Goal: Transaction & Acquisition: Purchase product/service

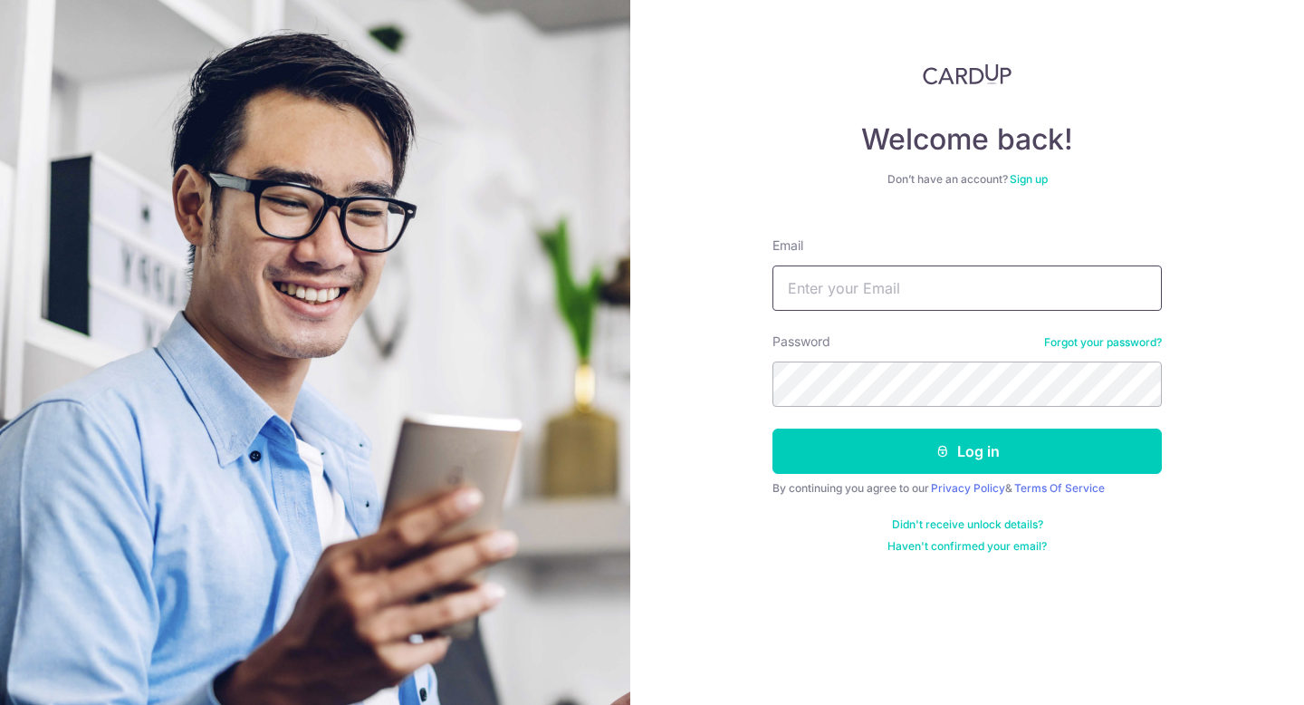
click at [850, 281] on input "Email" at bounding box center [967, 287] width 389 height 45
type input "[PERSON_NAME][DOMAIN_NAME][EMAIL_ADDRESS][PERSON_NAME][DOMAIN_NAME]"
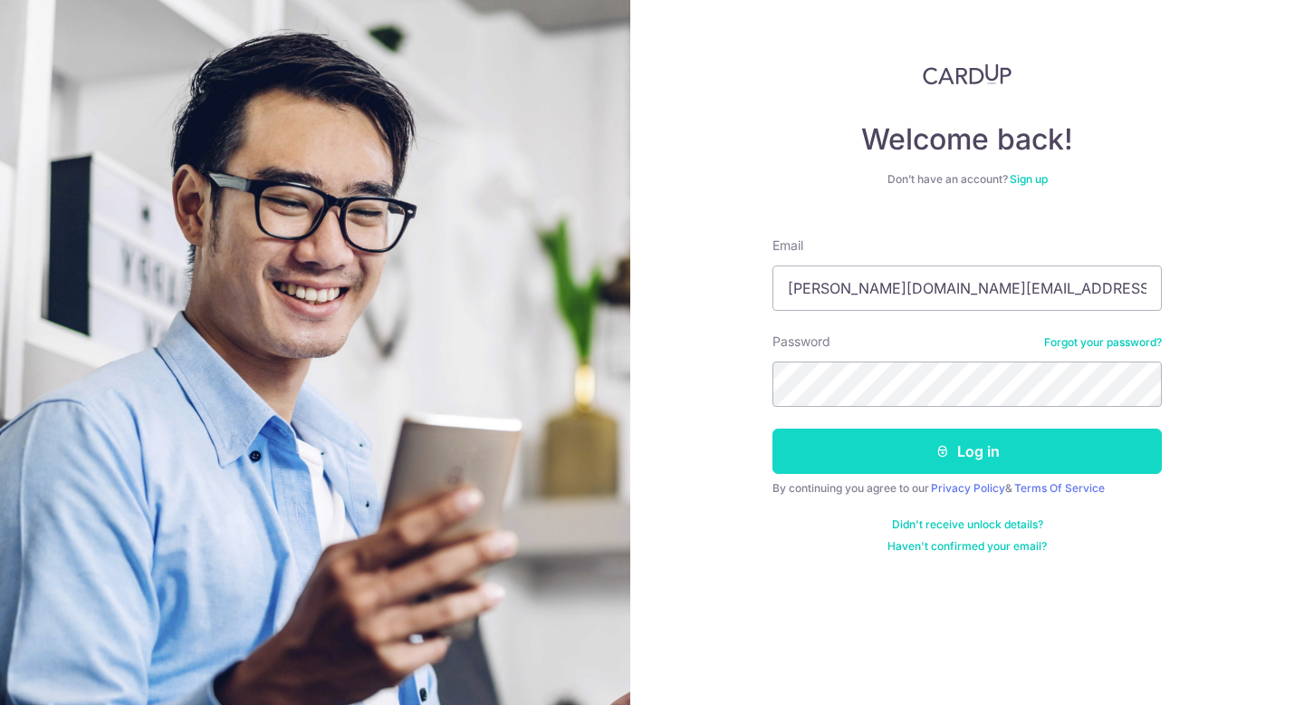
click at [936, 447] on icon "submit" at bounding box center [943, 451] width 14 height 14
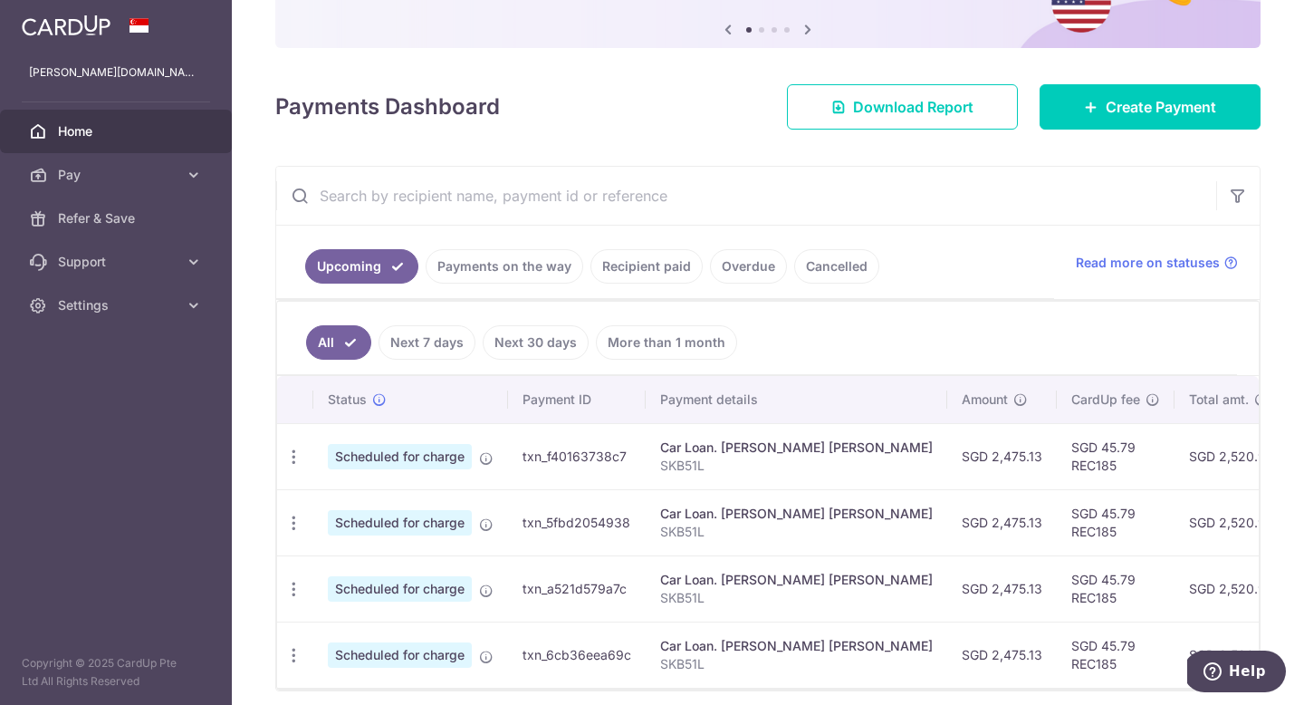
scroll to position [72, 0]
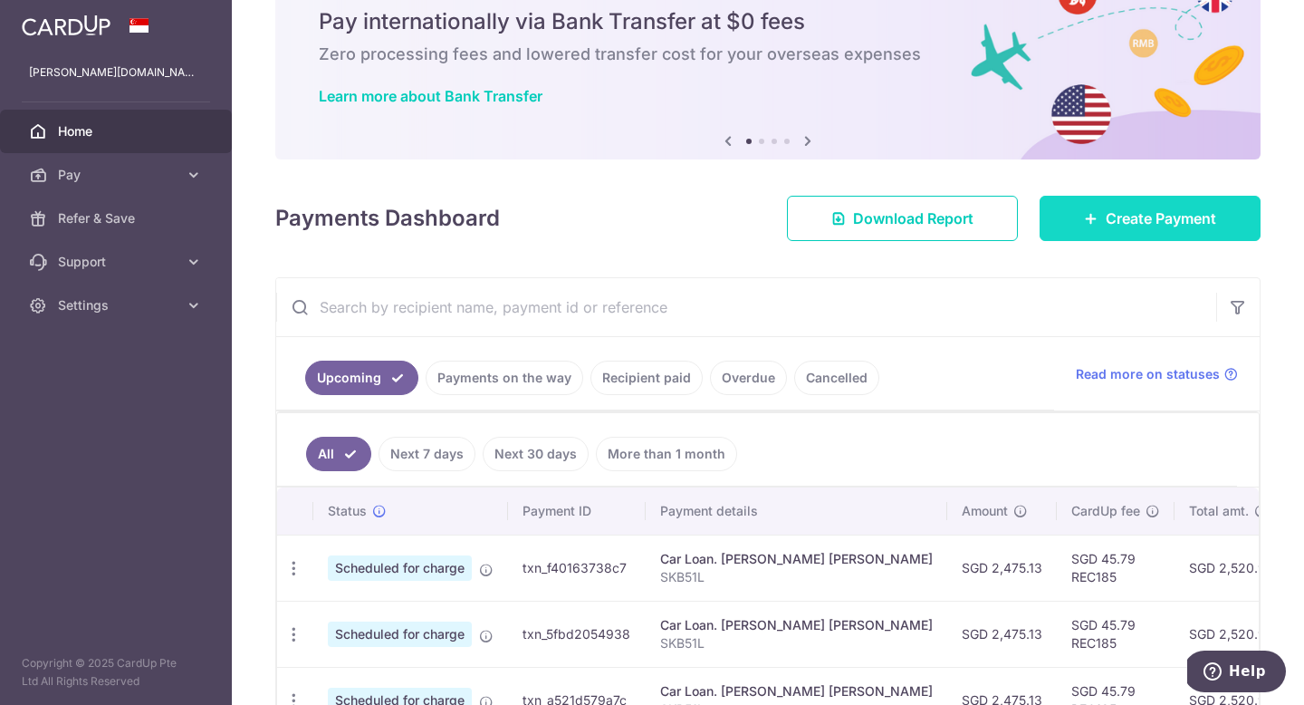
click at [1093, 216] on icon at bounding box center [1091, 218] width 14 height 14
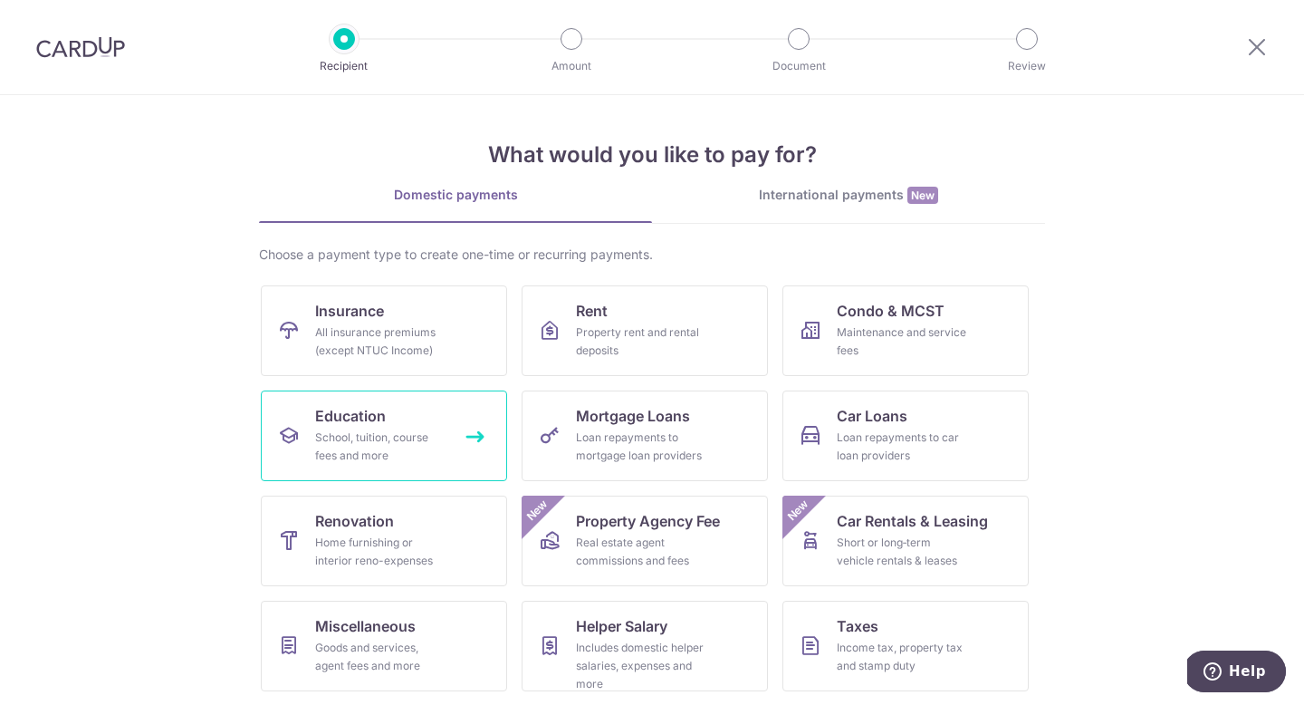
click at [413, 450] on div "School, tuition, course fees and more" at bounding box center [380, 446] width 130 height 36
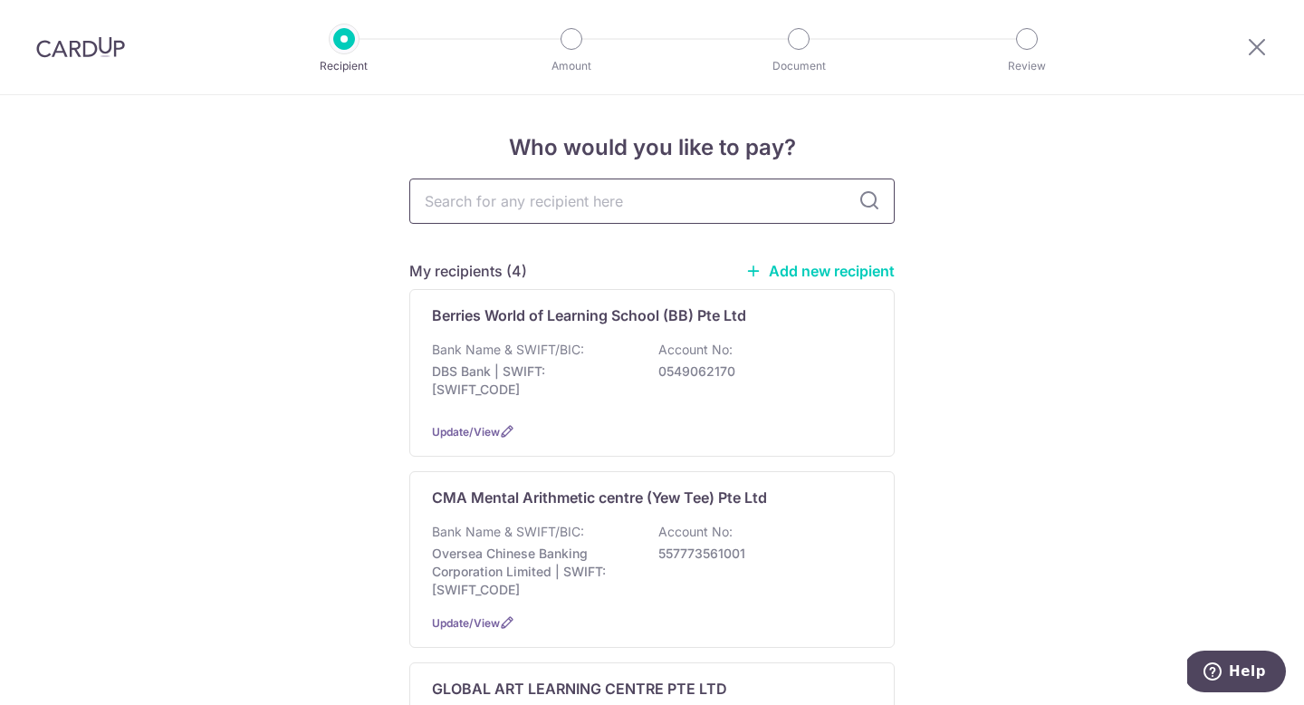
click at [633, 198] on input "text" at bounding box center [651, 200] width 485 height 45
type input "h"
type input "HUA"
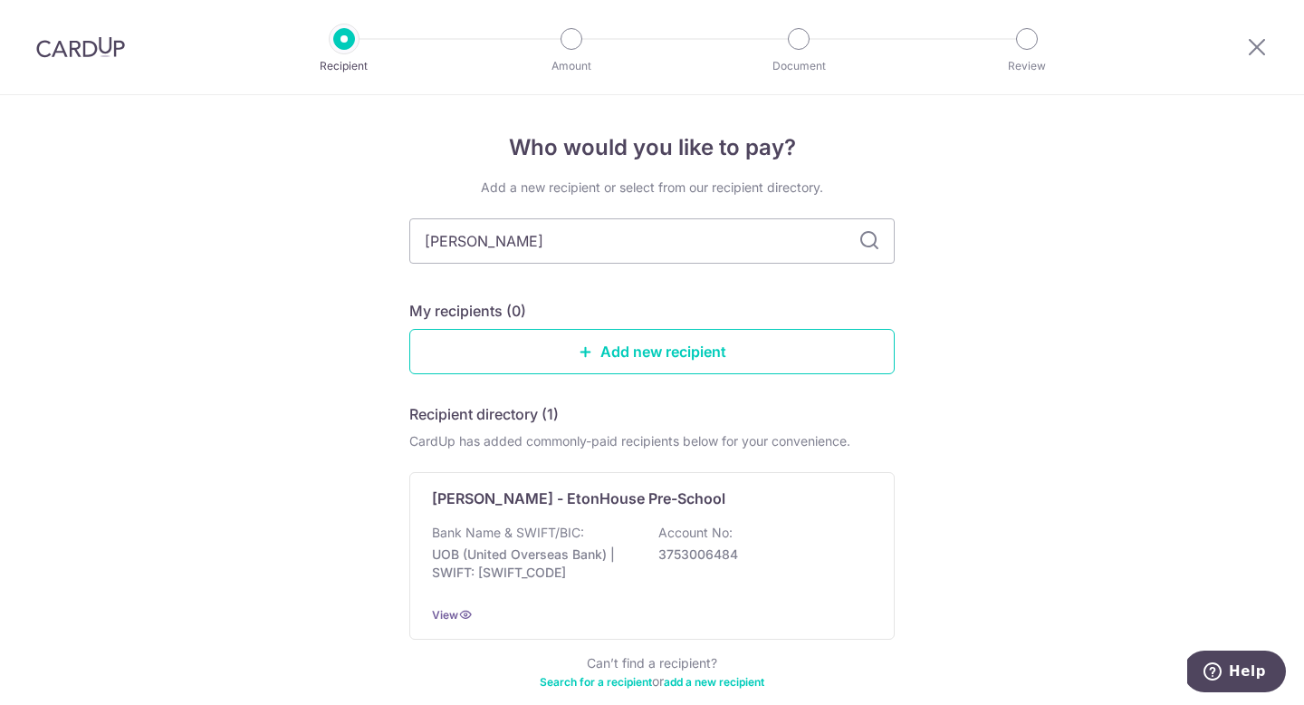
type input "HUA LANG"
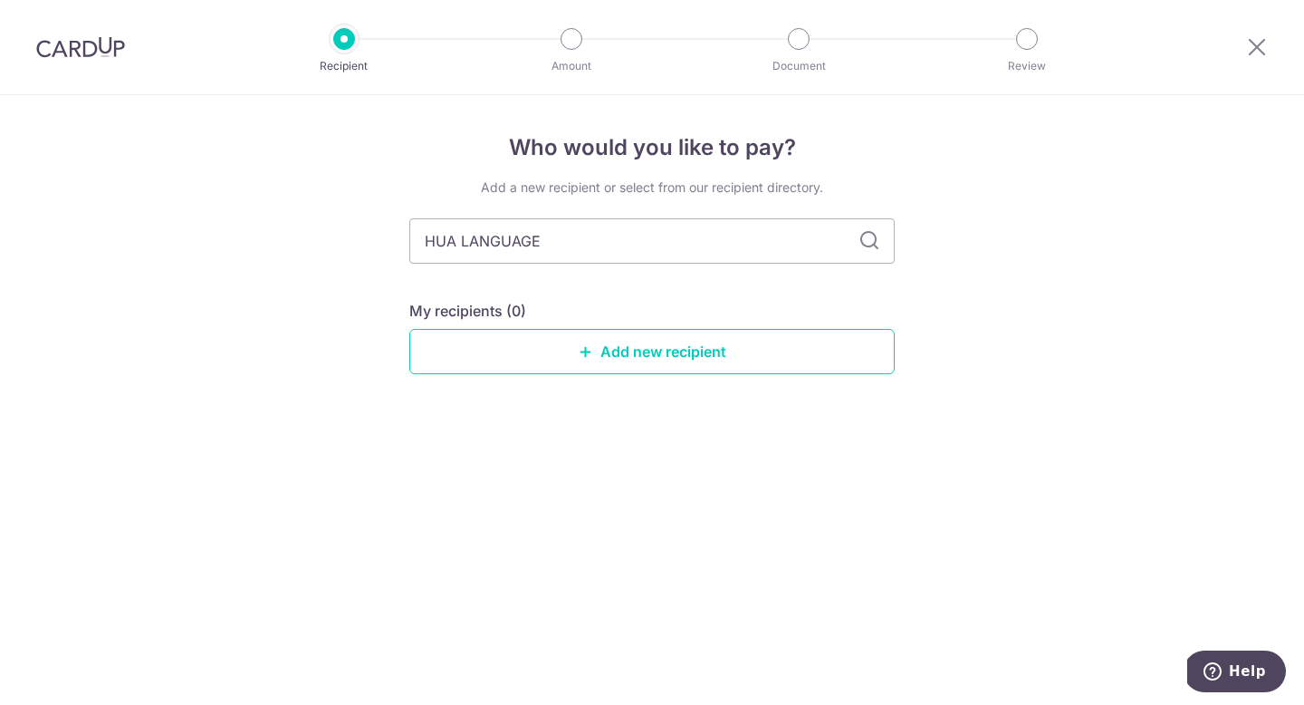
type input "HUA LANGUAGE"
type input "HUA LANGUAGE CENTRE"
type input "HUA LANGUAGE CENTRE PTE LTD"
click at [622, 350] on link "Add new recipient" at bounding box center [651, 351] width 485 height 45
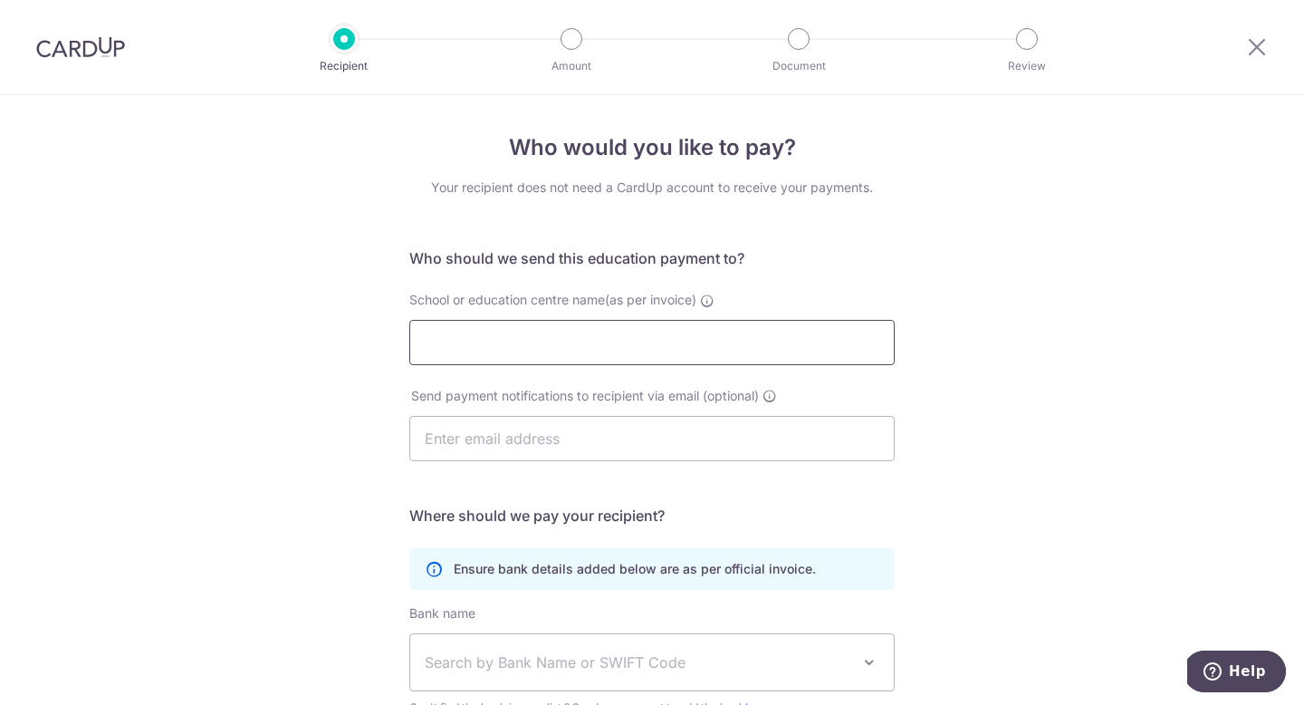
click at [563, 344] on input "School or education centre name(as per invoice)" at bounding box center [651, 342] width 485 height 45
type input "HUA LANGUAGE CENTRE PTE LTD"
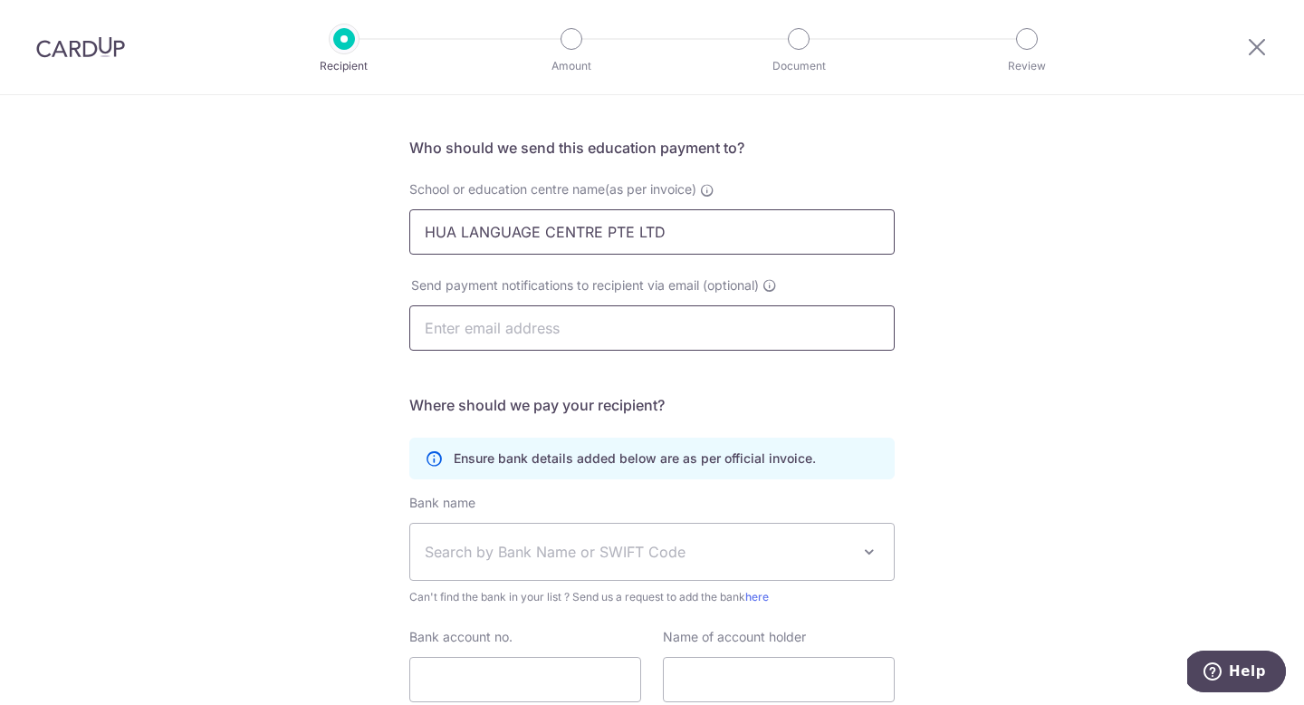
scroll to position [252, 0]
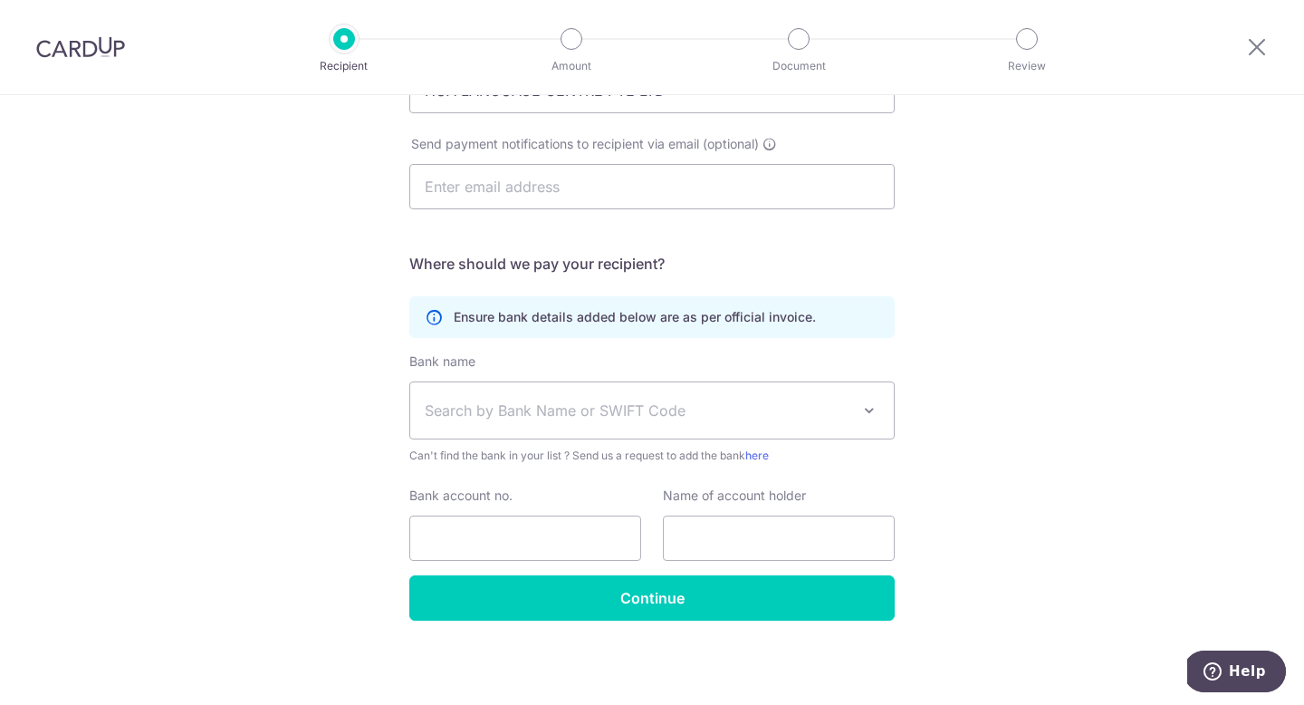
click at [596, 419] on span "Search by Bank Name or SWIFT Code" at bounding box center [638, 410] width 426 height 22
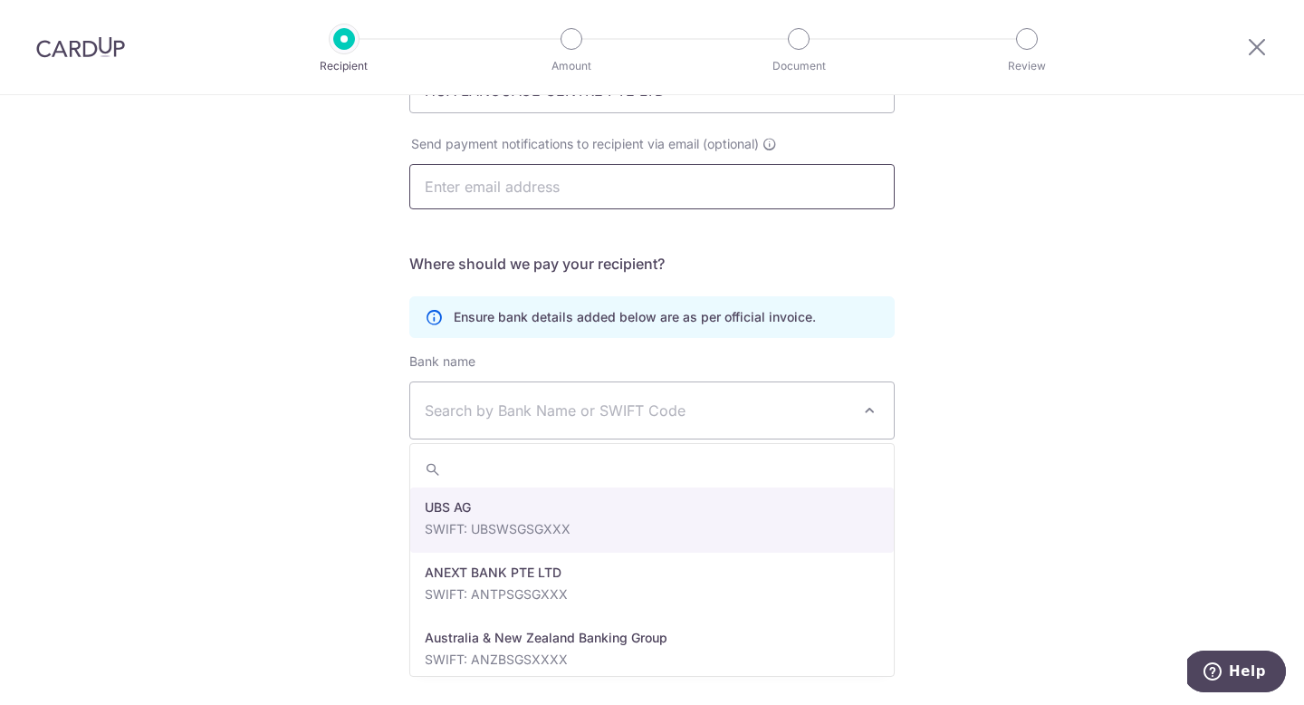
click at [549, 185] on input "text" at bounding box center [651, 186] width 485 height 45
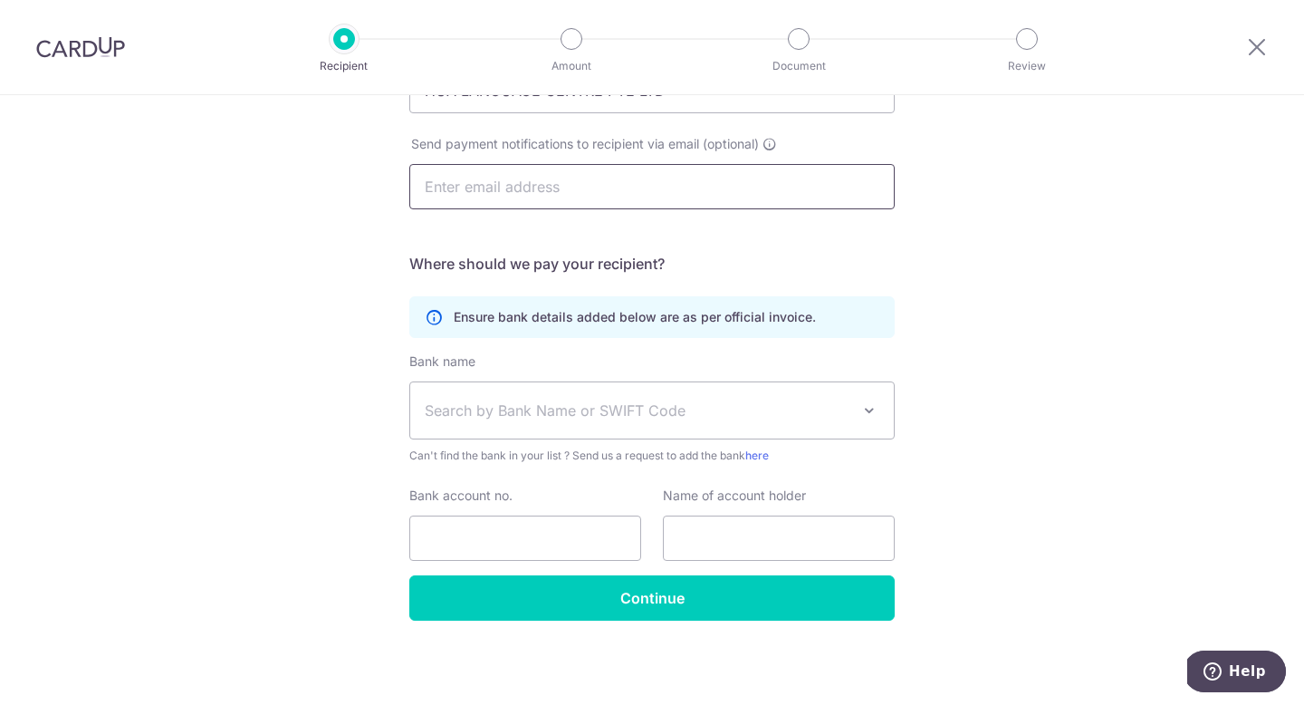
type input "[PERSON_NAME][DOMAIN_NAME][EMAIL_ADDRESS][PERSON_NAME][DOMAIN_NAME]"
type input "Nguyen Thi Thuyngan"
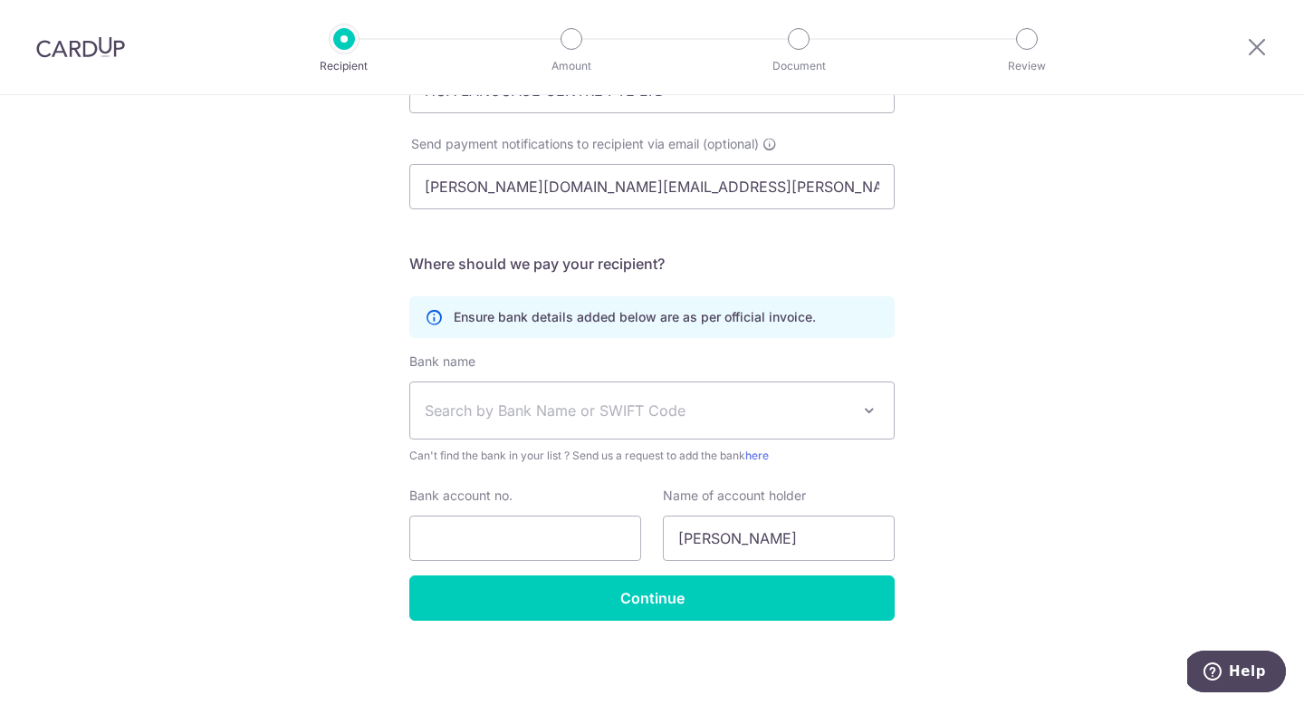
click at [562, 408] on span "Search by Bank Name or SWIFT Code" at bounding box center [638, 410] width 426 height 22
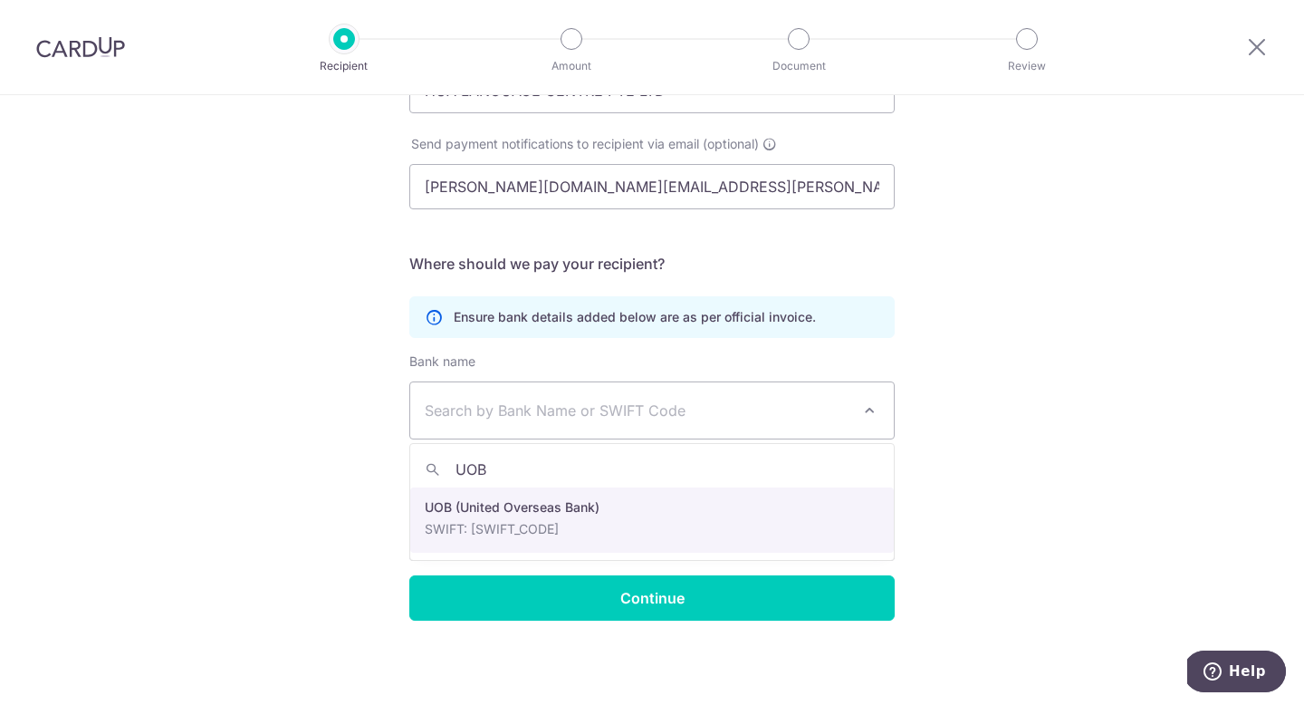
type input "UOB"
select select "18"
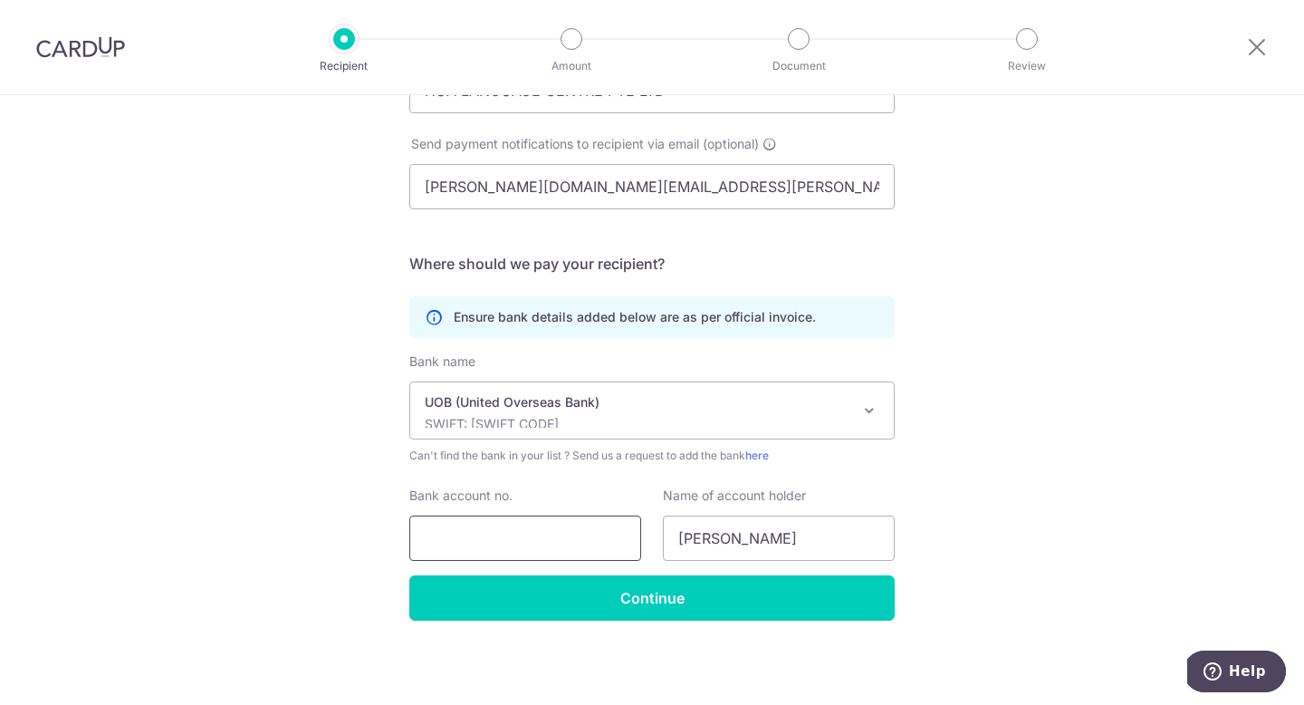
click at [555, 543] on input "Bank account no." at bounding box center [525, 537] width 232 height 45
type input "1163109560"
click at [812, 538] on input "Nguyen Thi Thuyngan" at bounding box center [779, 537] width 232 height 45
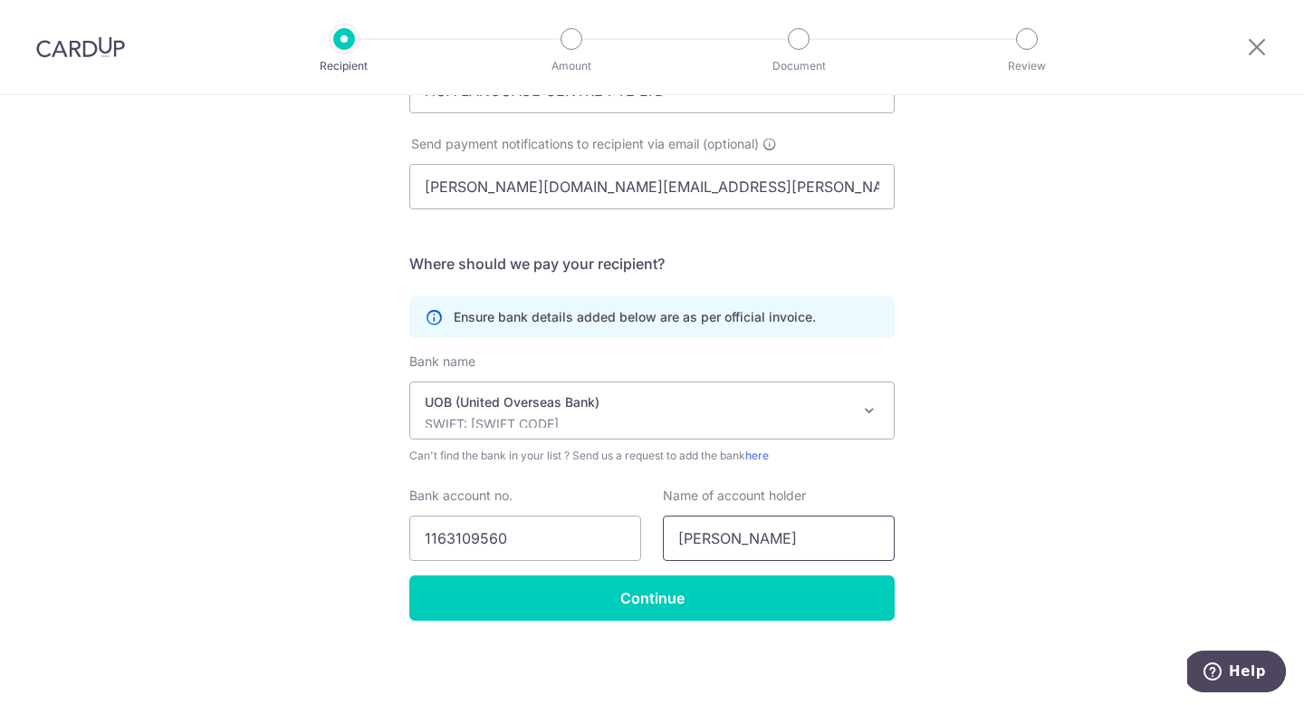
scroll to position [0, 0]
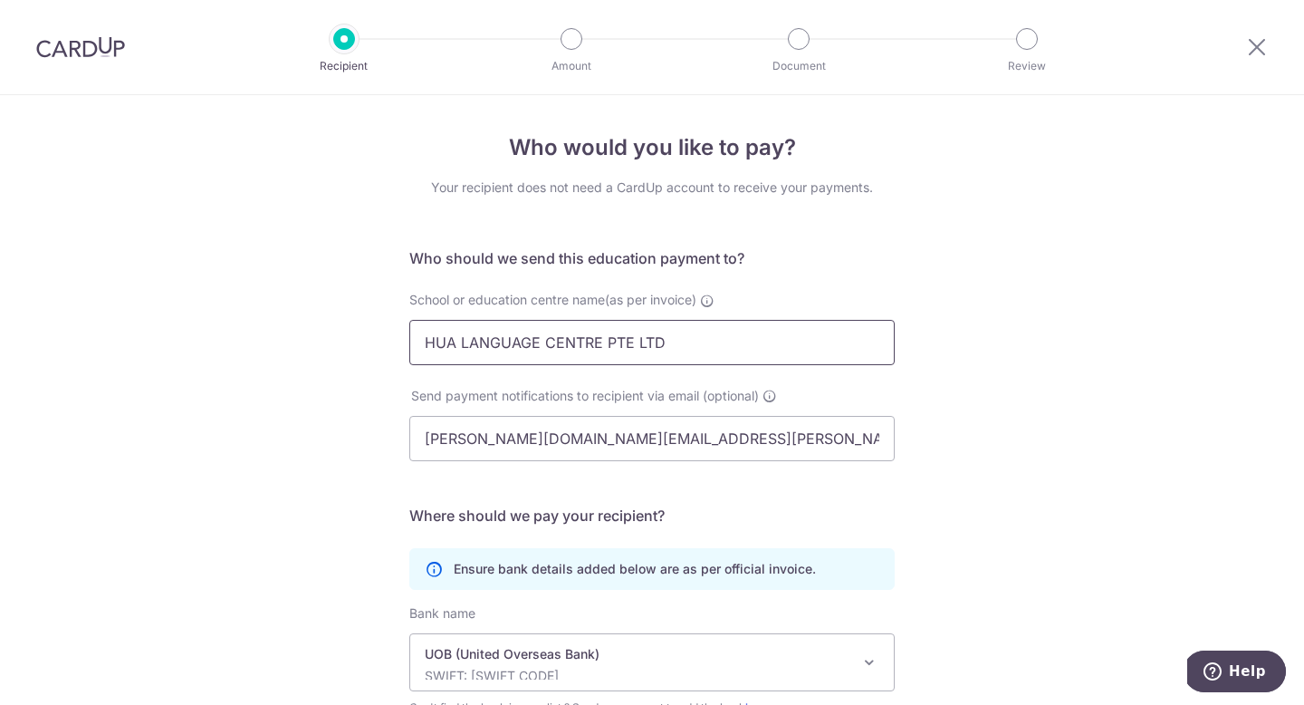
click at [562, 333] on input "HUA LANGUAGE CENTRE PTE LTD" at bounding box center [651, 342] width 485 height 45
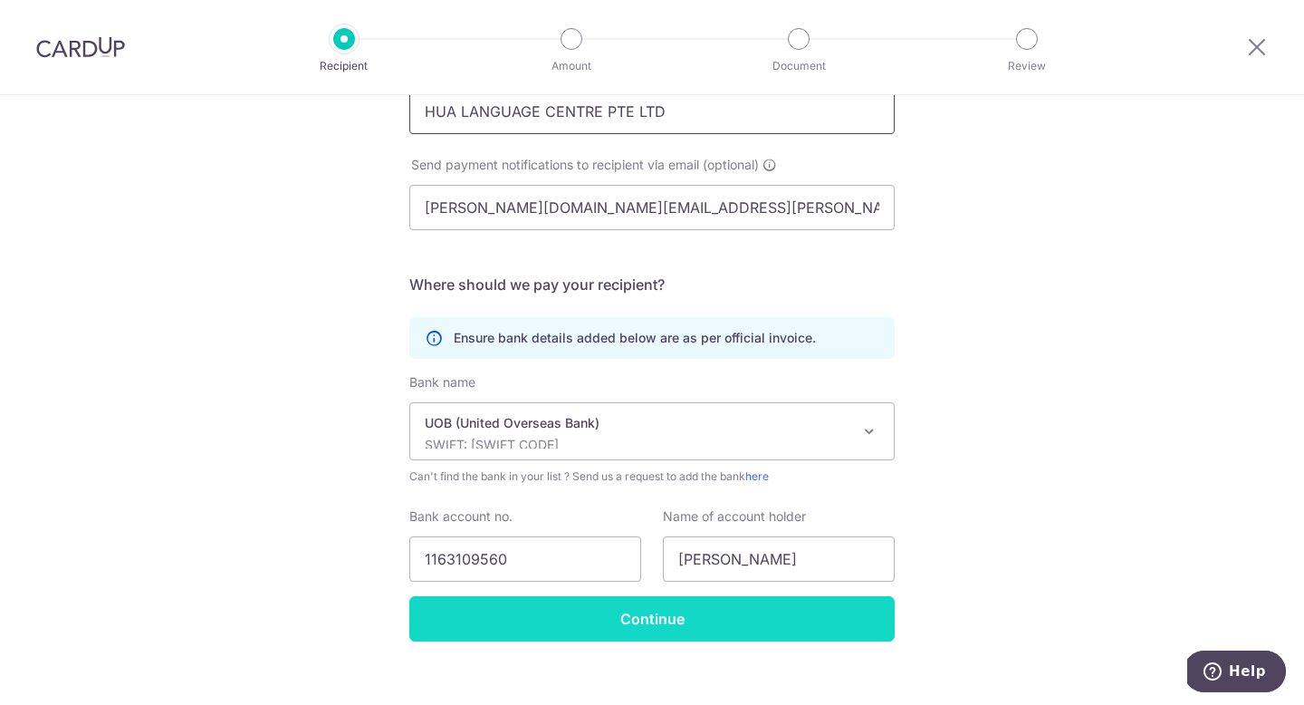
scroll to position [253, 0]
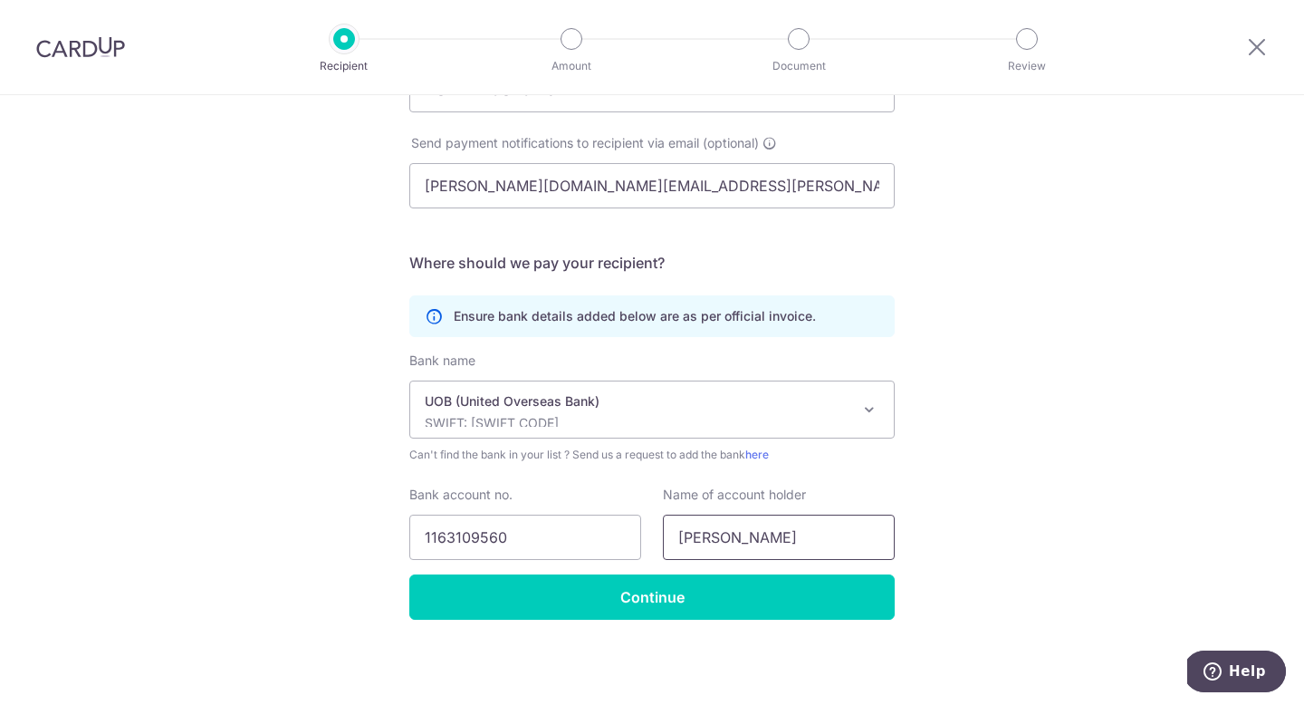
click at [759, 525] on input "Nguyen Thi Thuyngan" at bounding box center [779, 536] width 232 height 45
paste input "HUA LANGUAGE CENTRE PTE LTD"
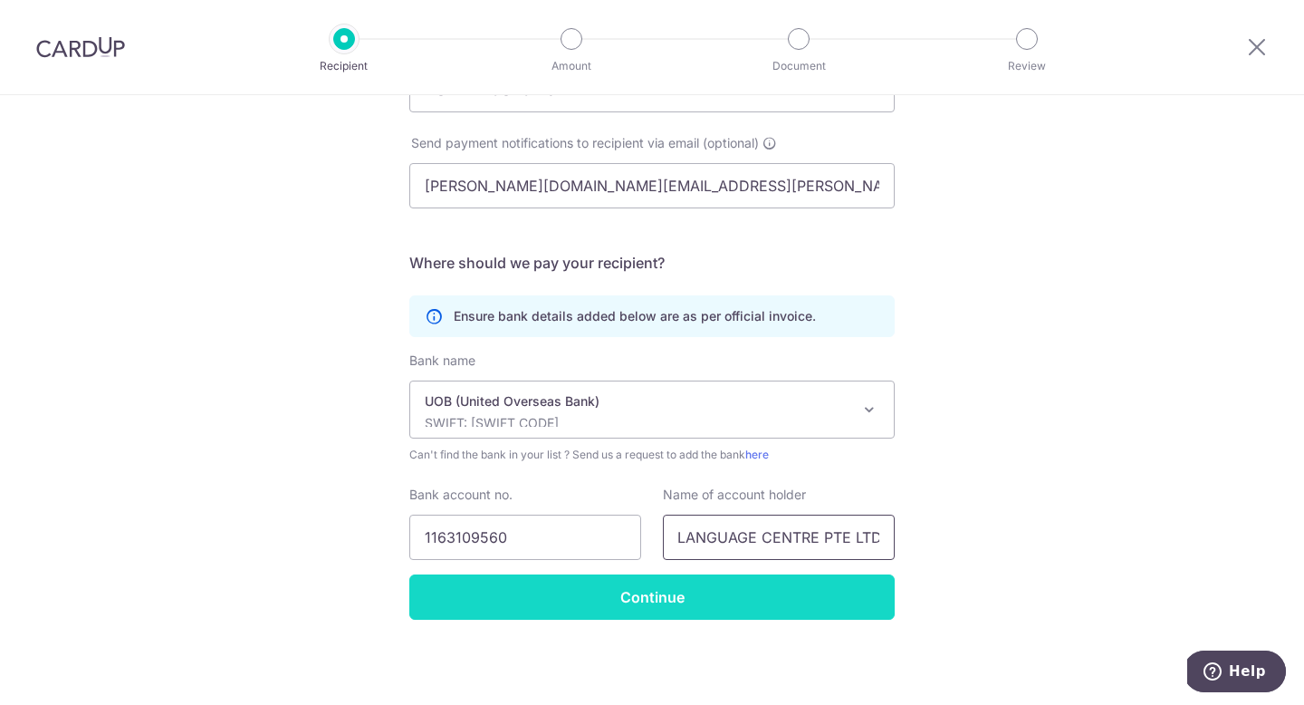
type input "HUA LANGUAGE CENTRE PTE LTD"
click at [528, 589] on input "Continue" at bounding box center [651, 596] width 485 height 45
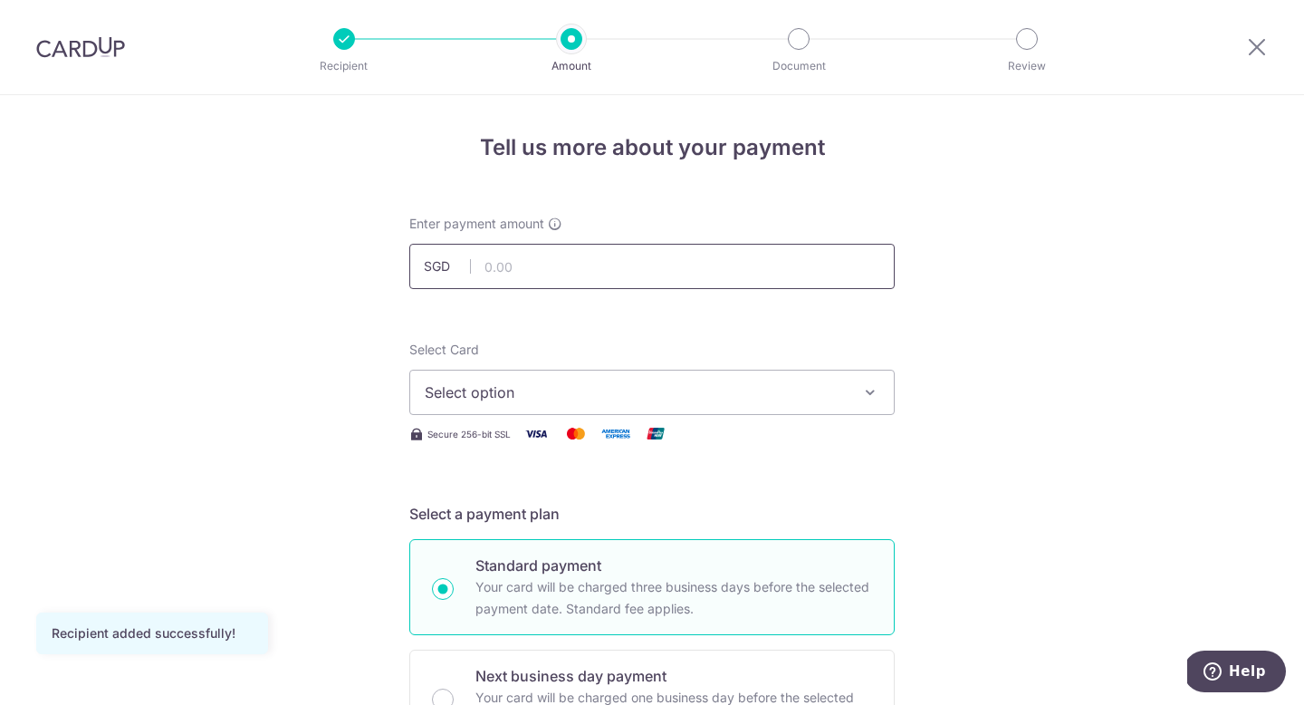
click at [517, 265] on input "text" at bounding box center [651, 266] width 485 height 45
type input "882.90"
click at [468, 405] on button "Select option" at bounding box center [651, 392] width 485 height 45
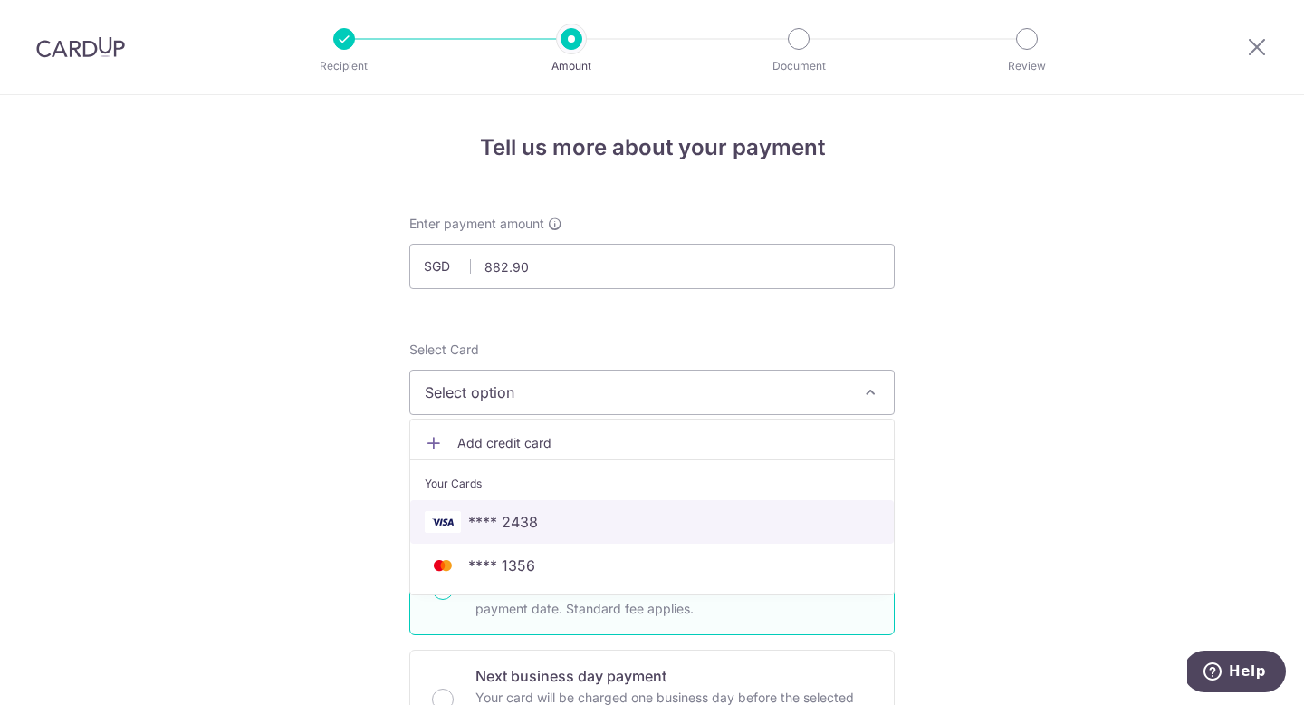
click at [485, 516] on span "**** 2438" at bounding box center [503, 522] width 70 height 22
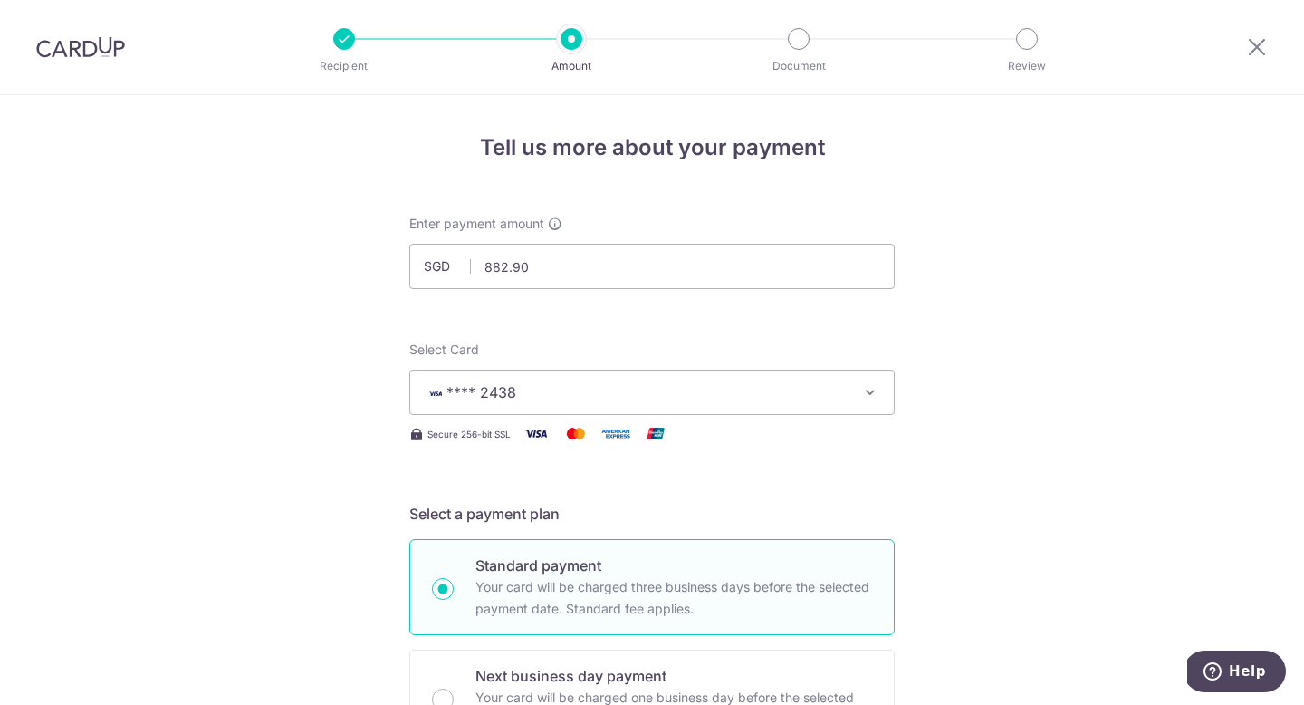
click at [456, 509] on h5 "Select a payment plan" at bounding box center [651, 514] width 485 height 22
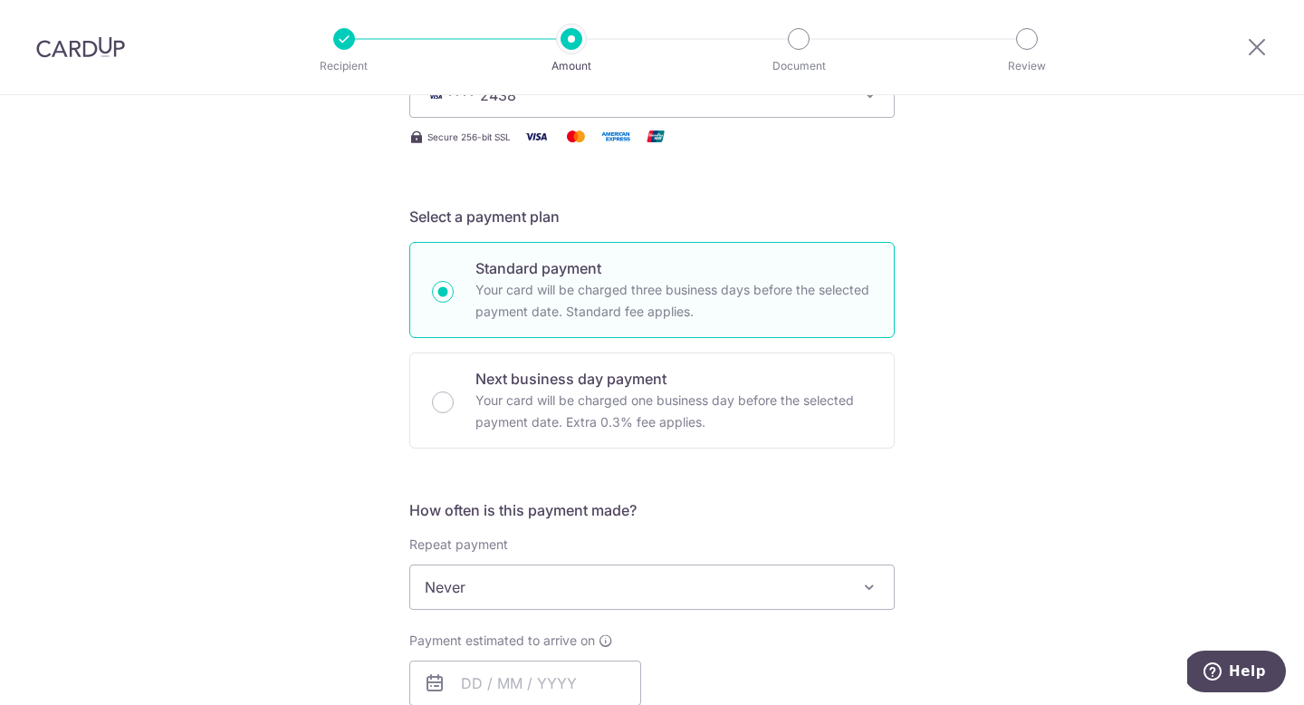
scroll to position [470, 0]
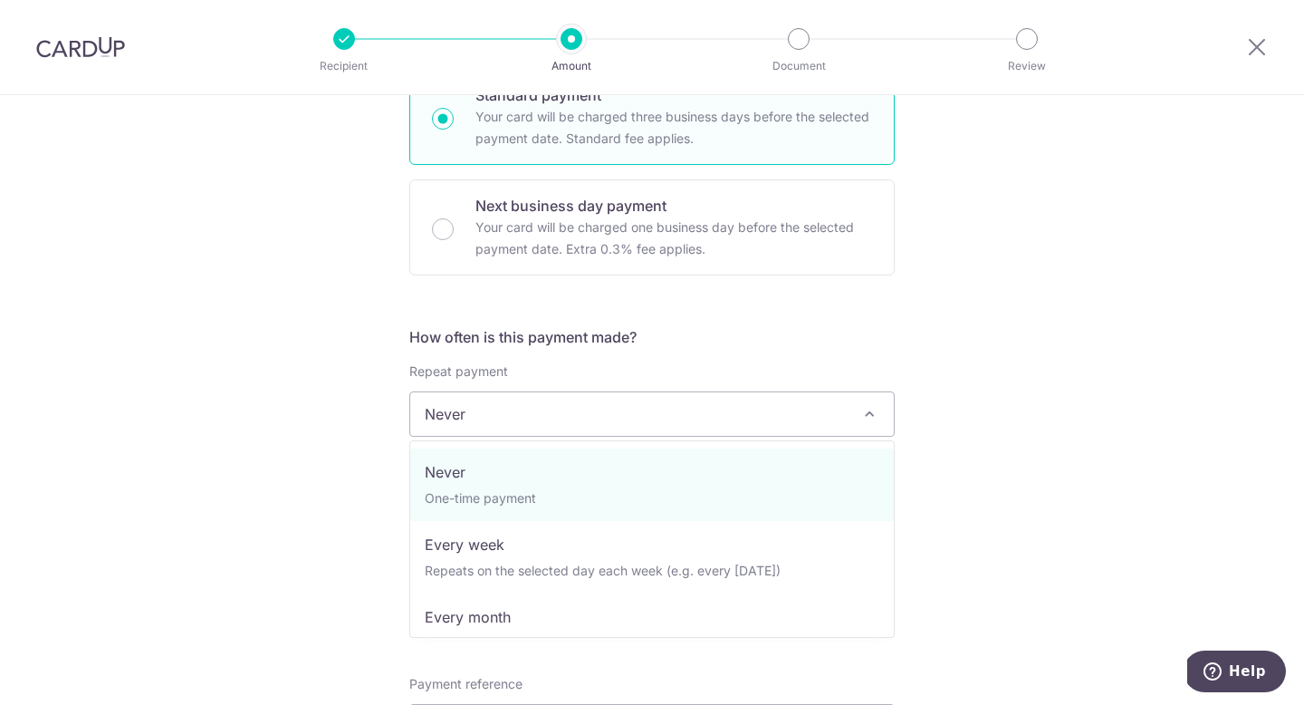
click at [511, 402] on span "Never" at bounding box center [652, 413] width 484 height 43
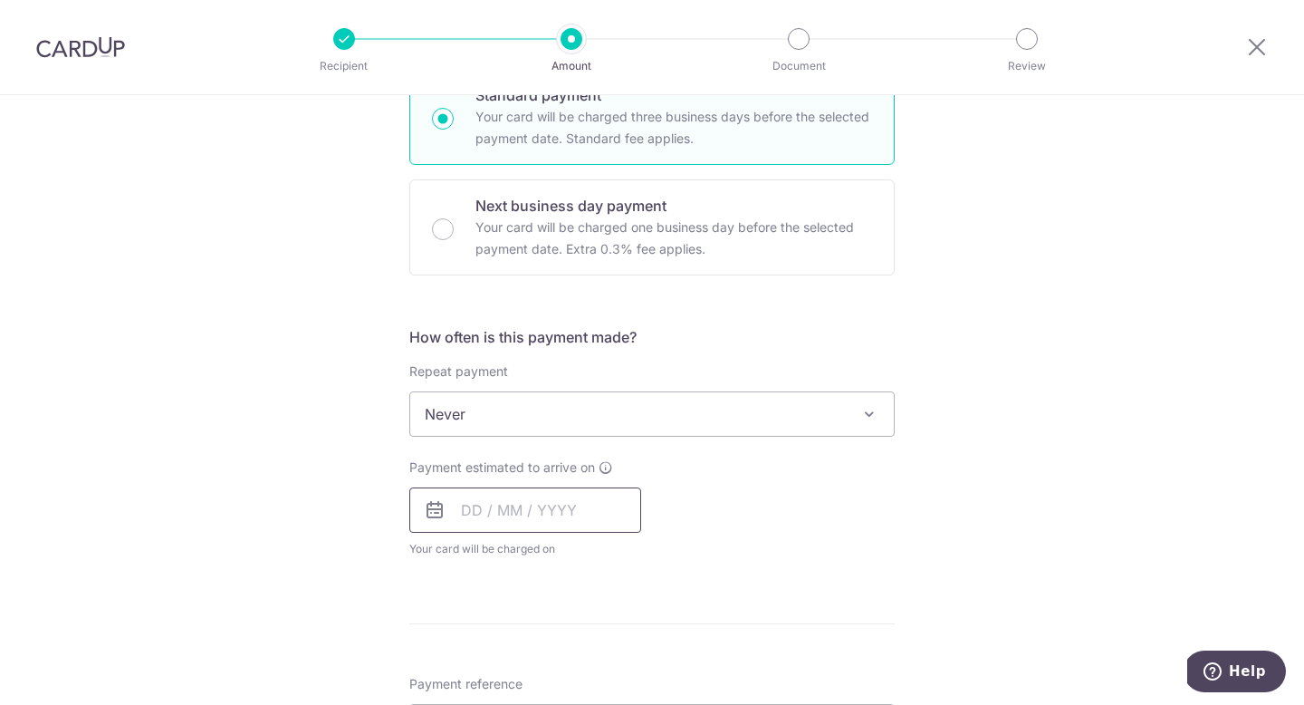
click at [472, 506] on input "text" at bounding box center [525, 509] width 232 height 45
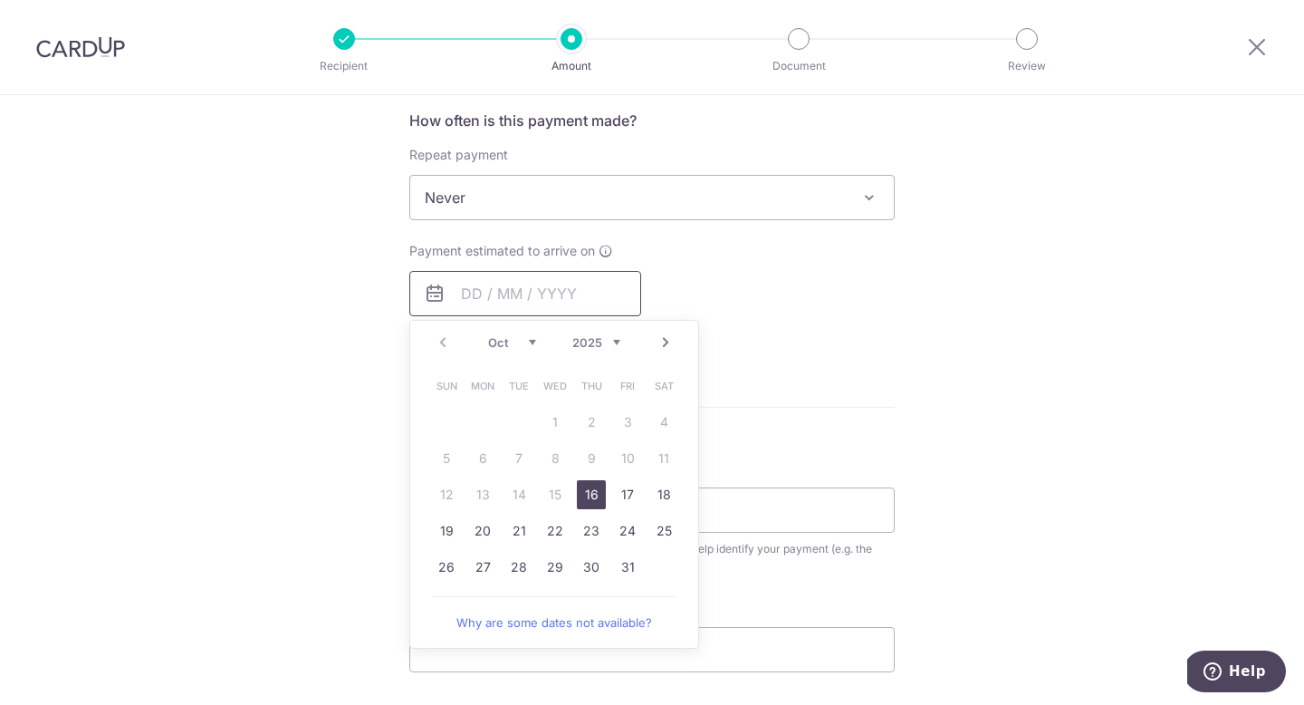
scroll to position [705, 0]
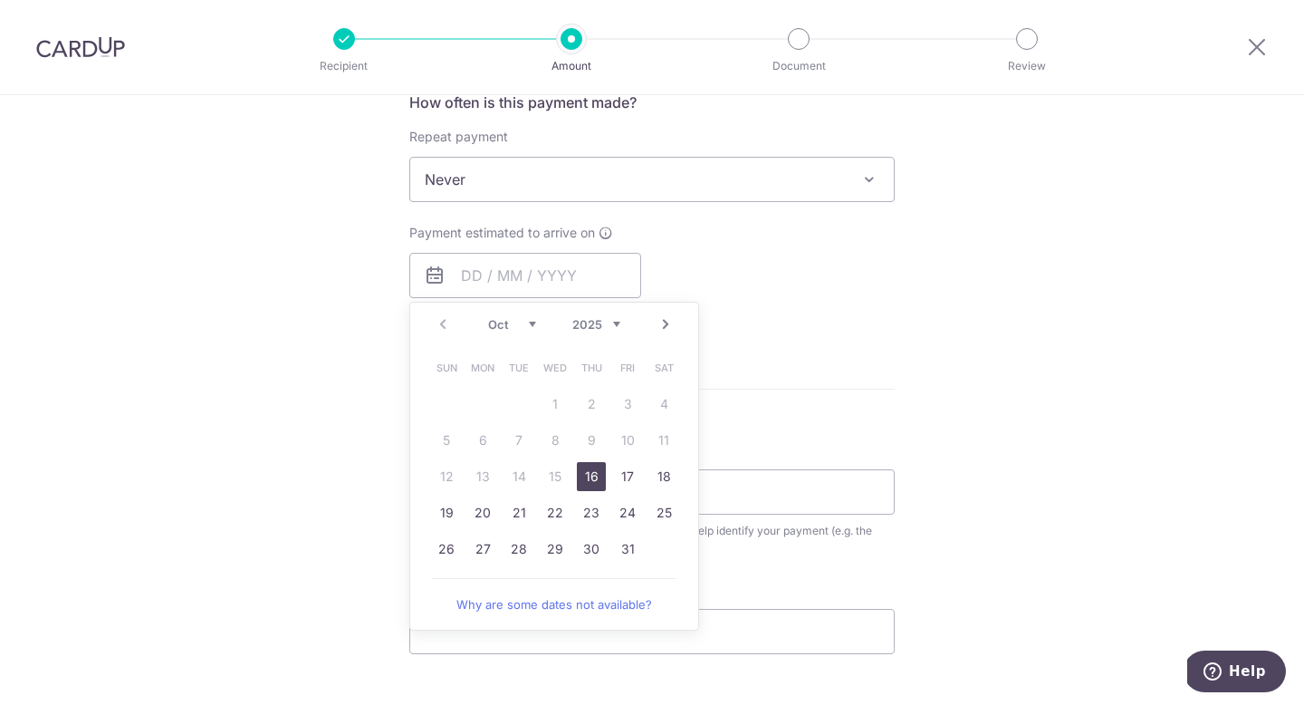
click at [583, 480] on link "16" at bounding box center [591, 476] width 29 height 29
type input "16/10/2025"
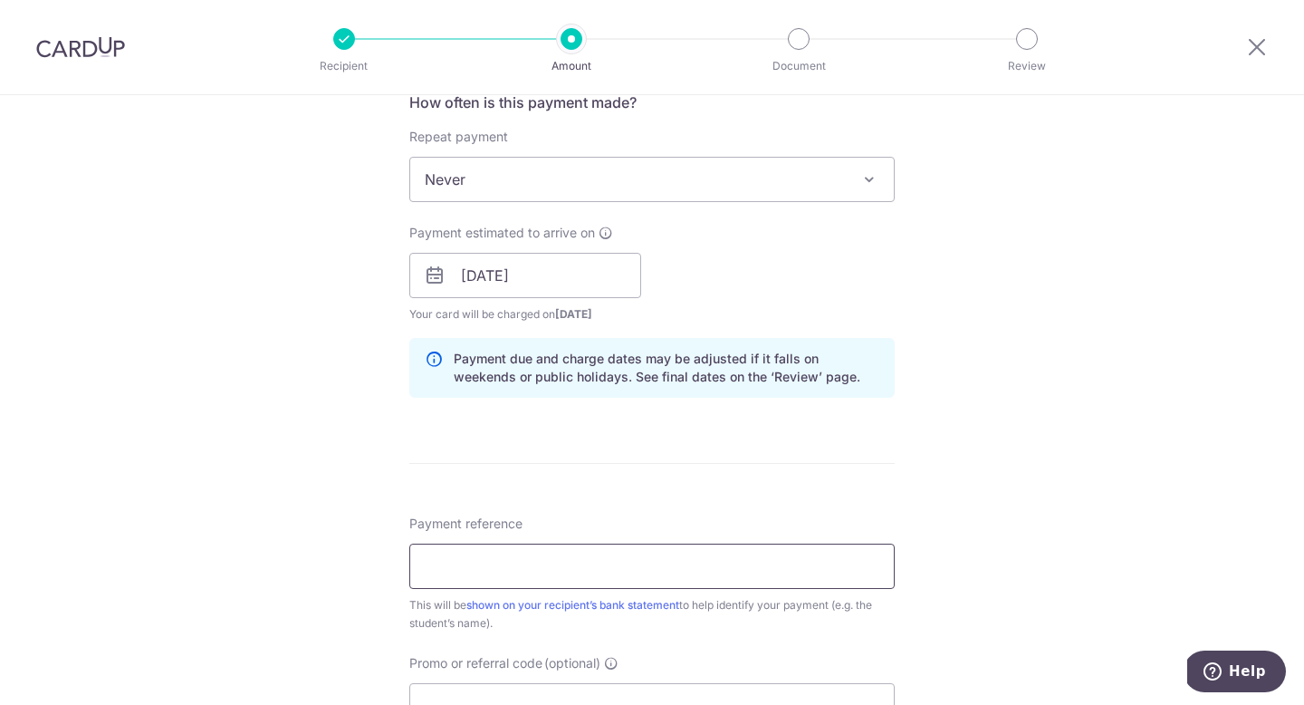
click at [526, 569] on input "Payment reference" at bounding box center [651, 565] width 485 height 45
type input "97830532"
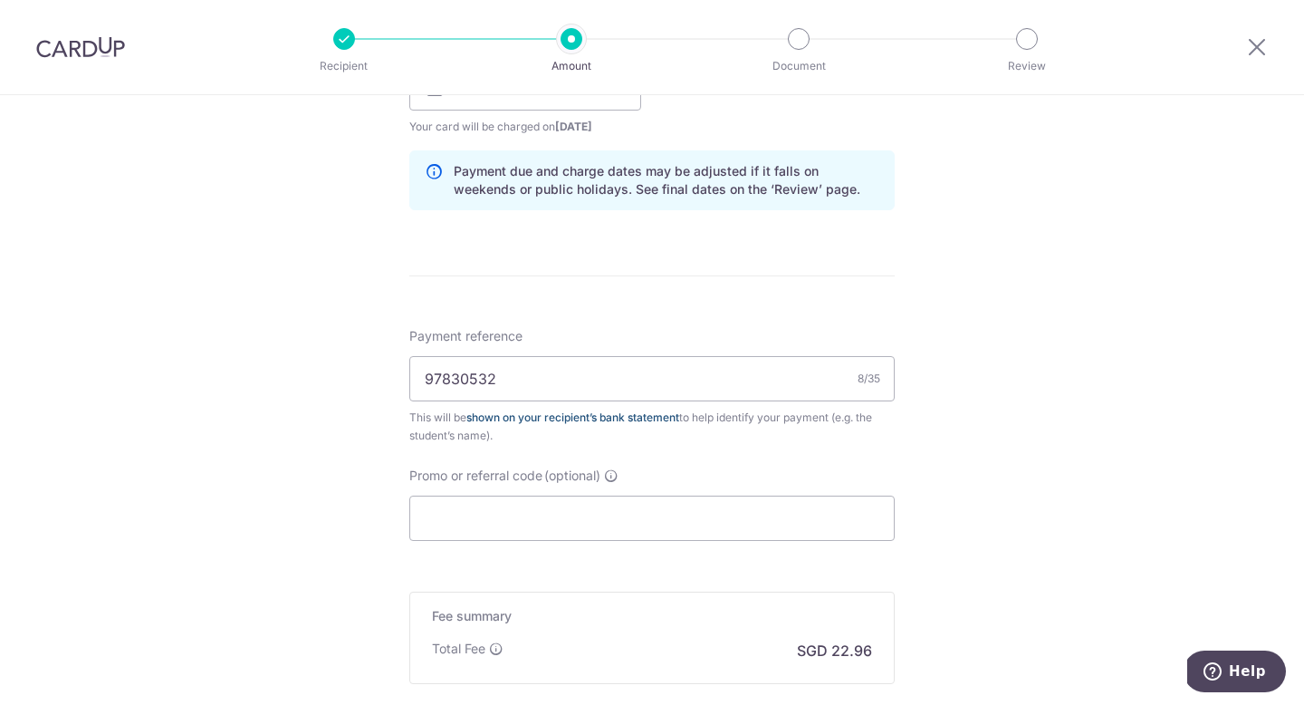
scroll to position [937, 0]
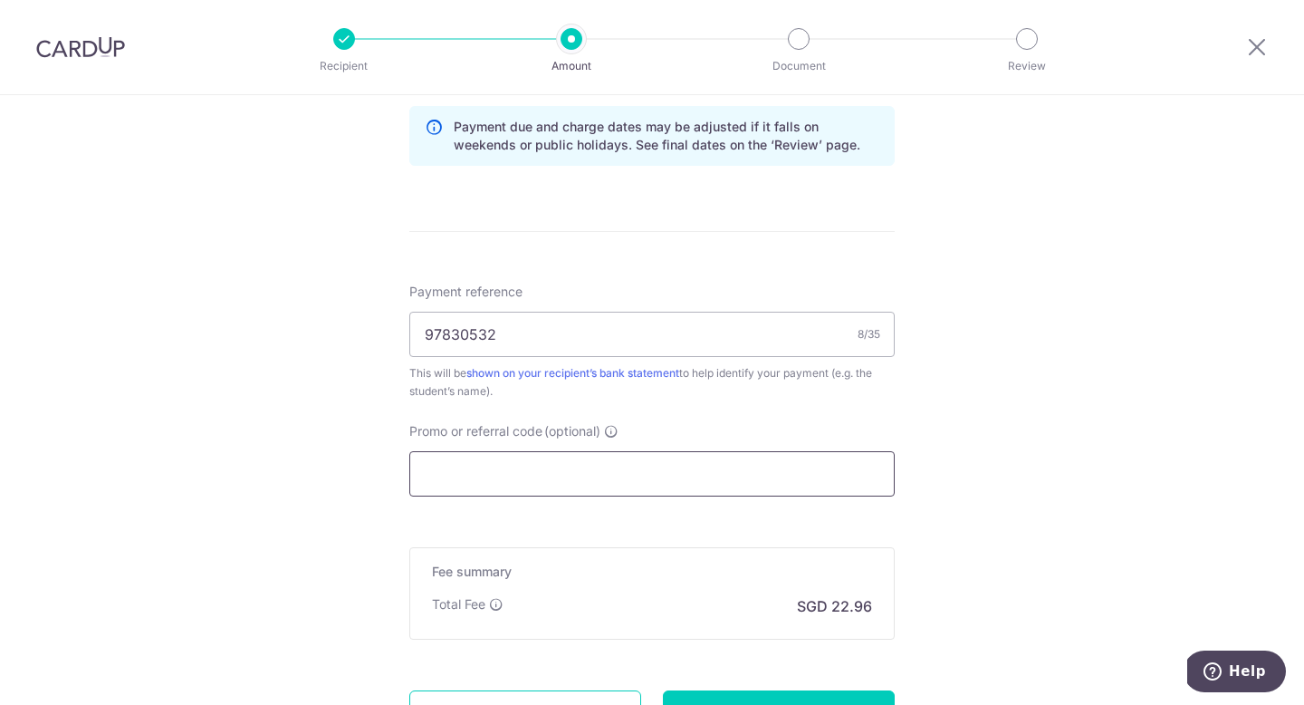
click at [633, 464] on input "Promo or referral code (optional)" at bounding box center [651, 473] width 485 height 45
paste input "OCBC90NV"
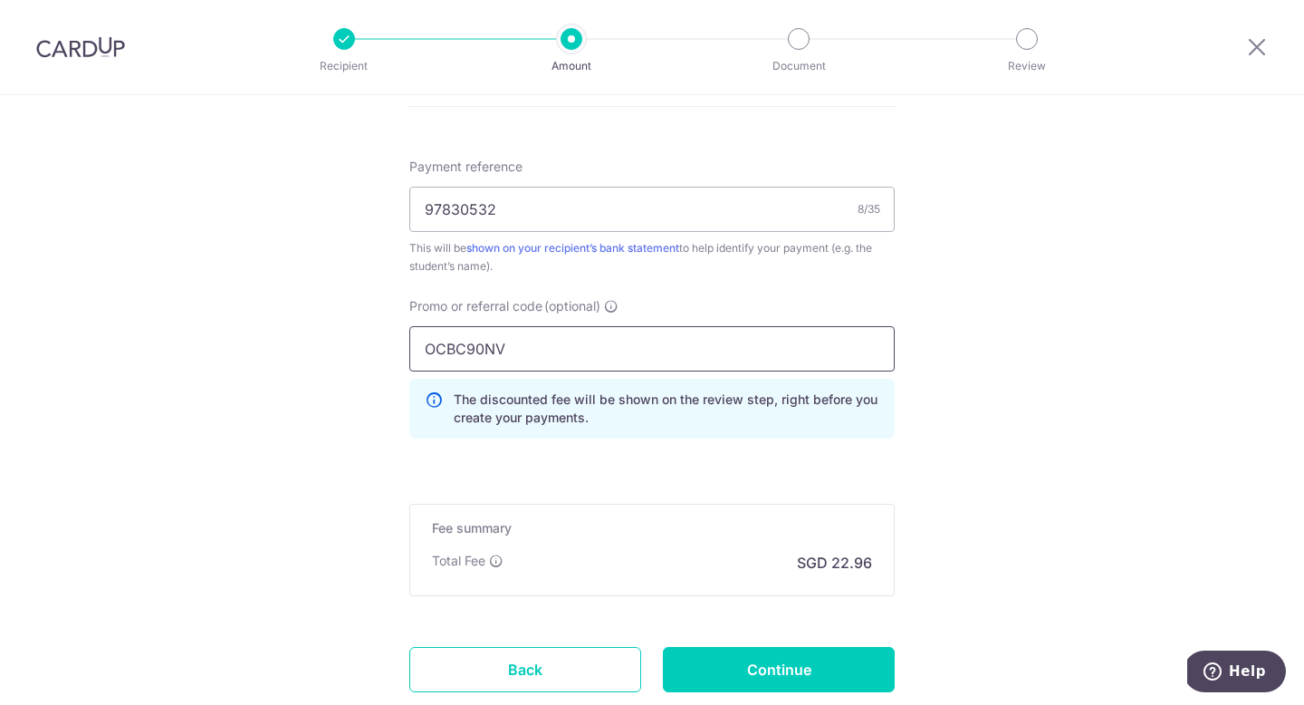
scroll to position [1176, 0]
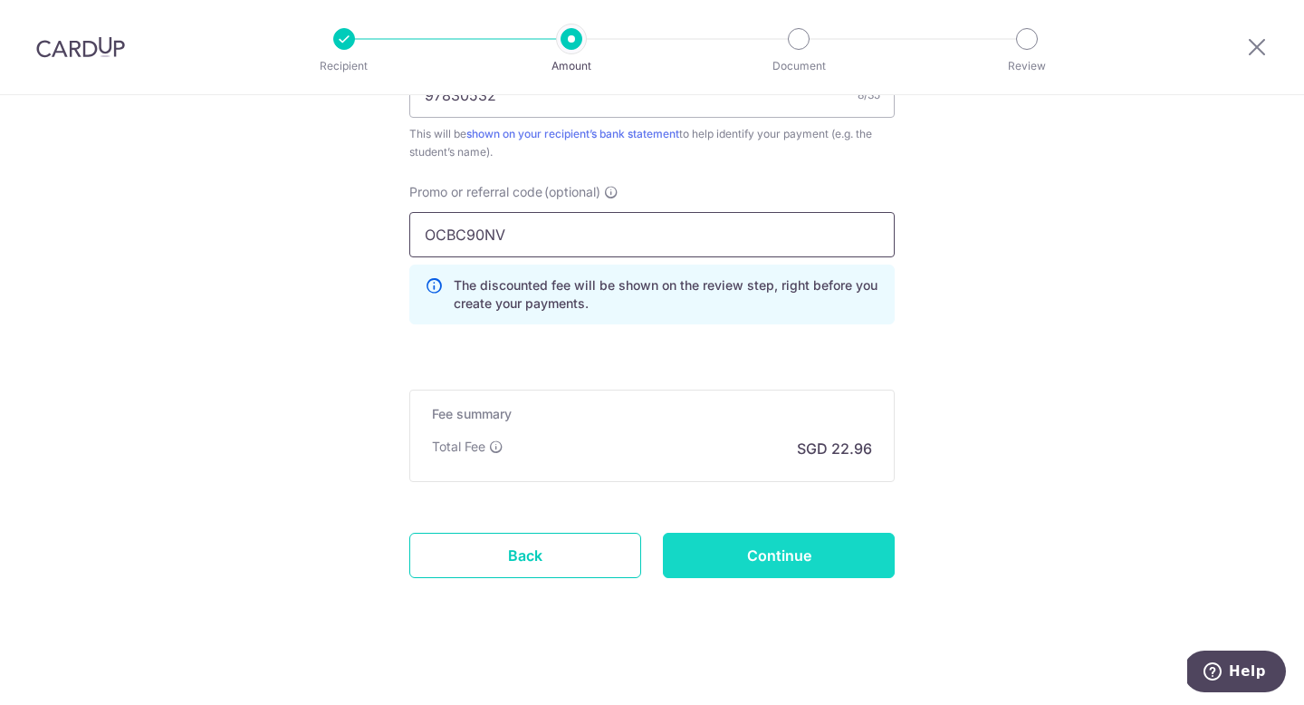
type input "OCBC90NV"
click at [729, 552] on input "Continue" at bounding box center [779, 555] width 232 height 45
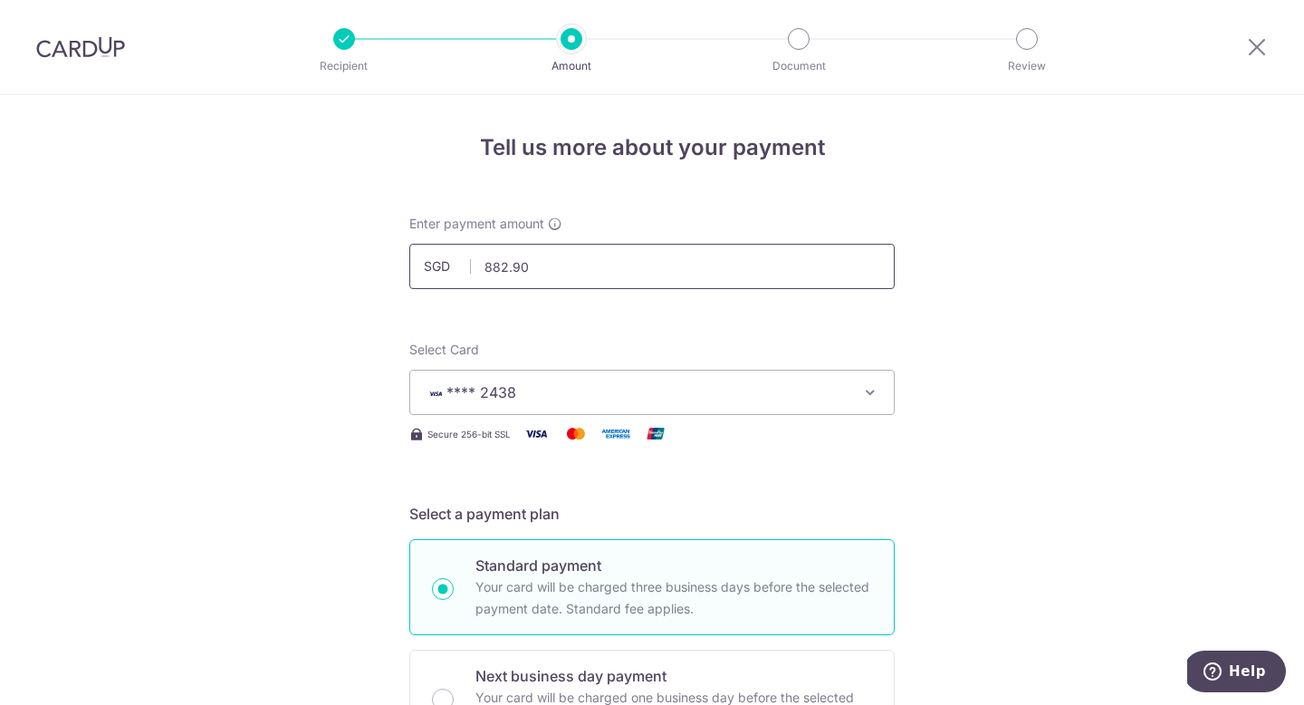
click at [574, 269] on input "882.90" at bounding box center [651, 266] width 485 height 45
type input "397.85"
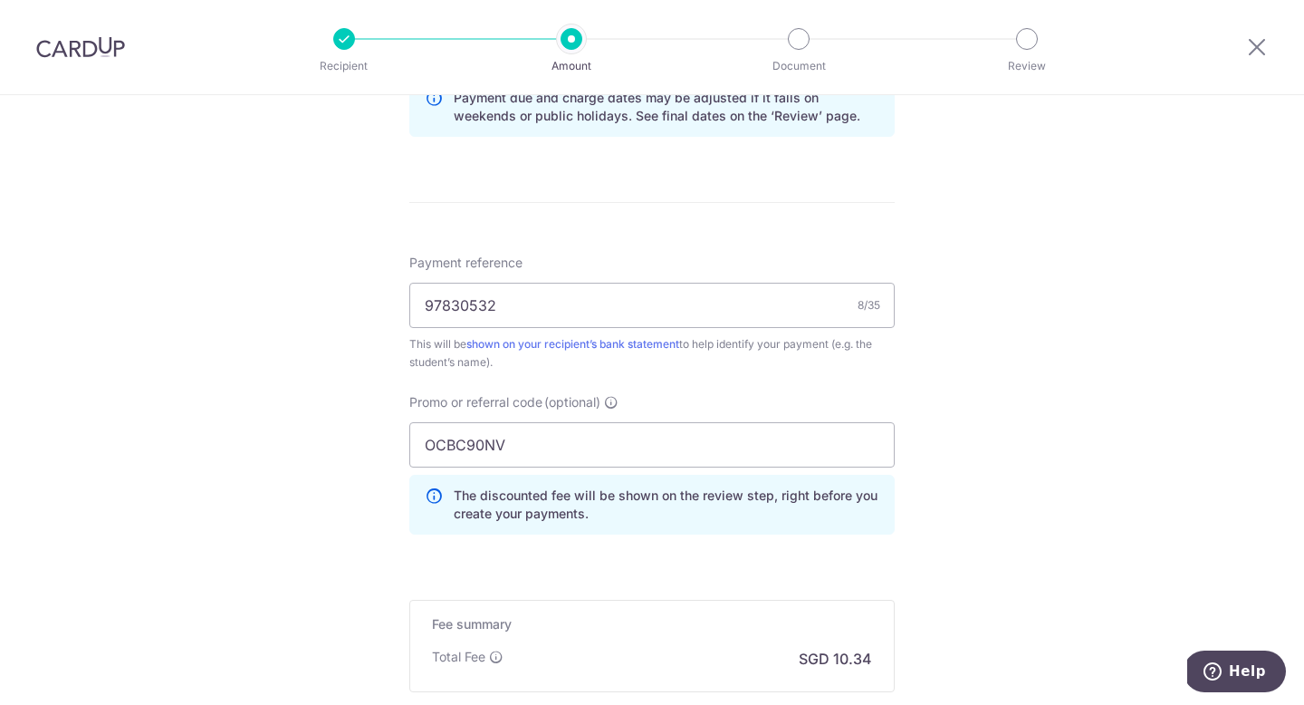
scroll to position [1185, 0]
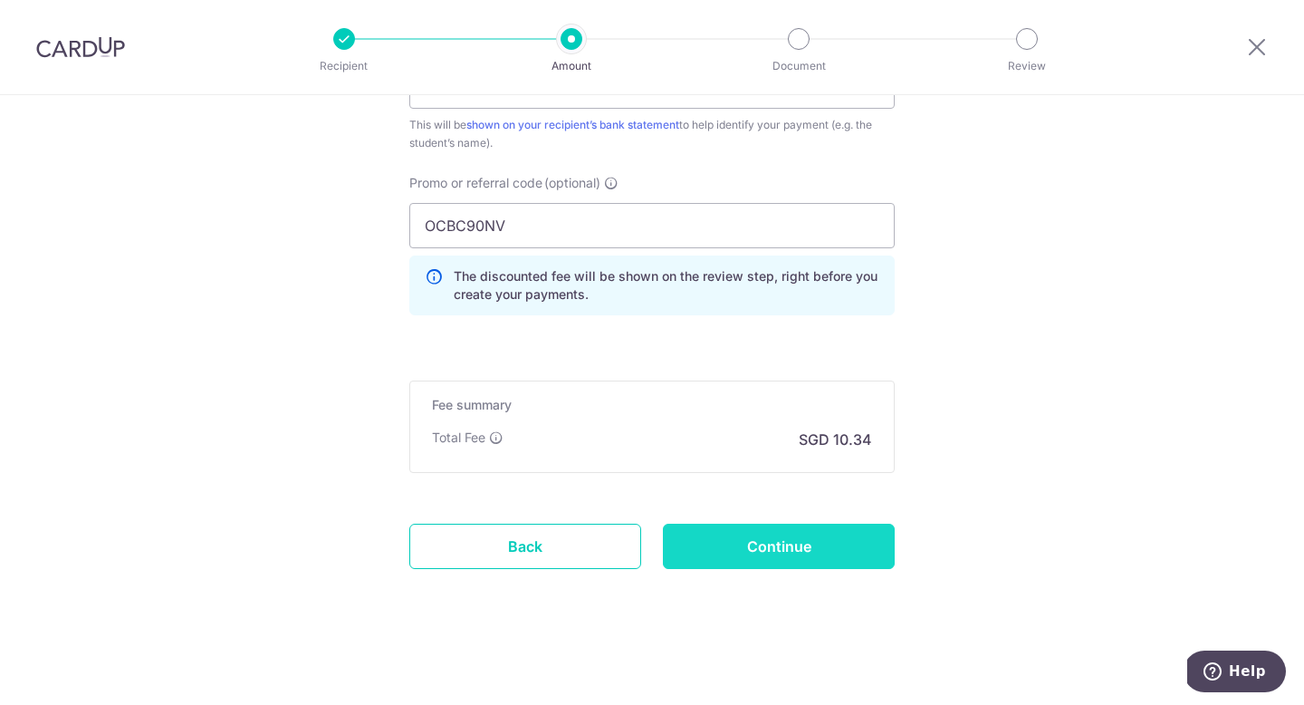
click at [765, 550] on input "Continue" at bounding box center [779, 546] width 232 height 45
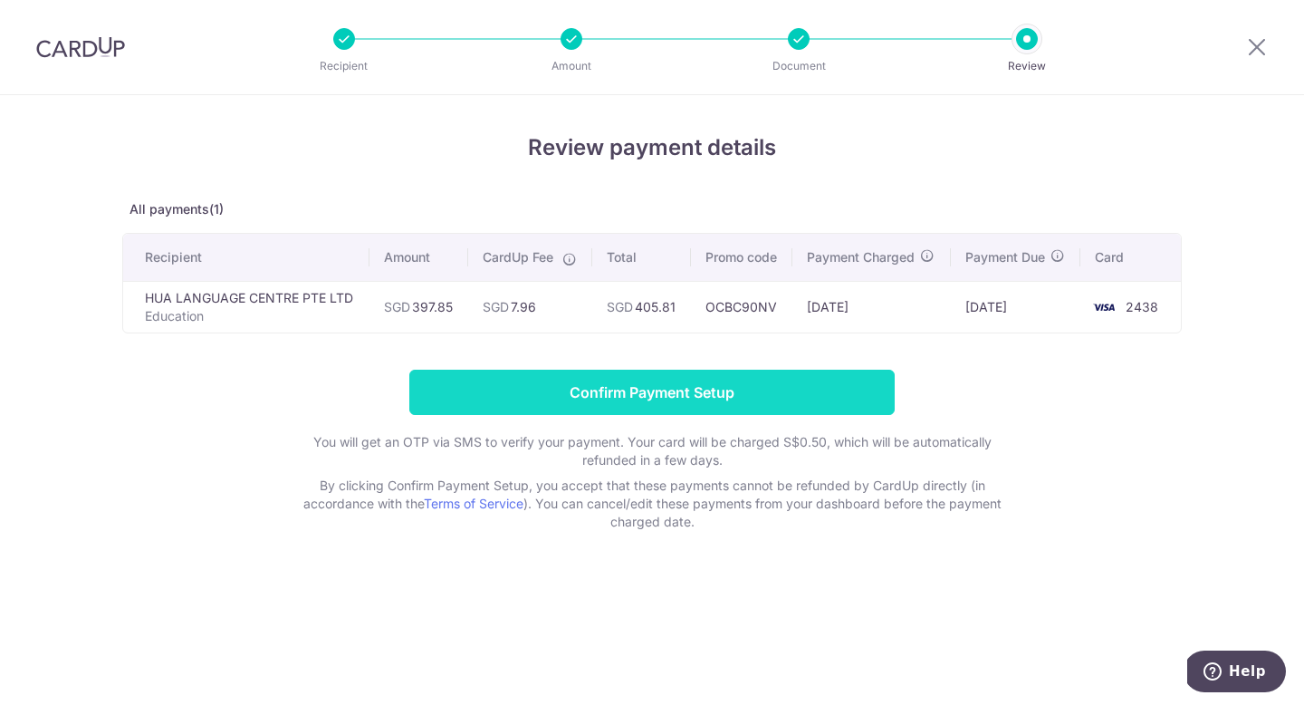
click at [710, 405] on input "Confirm Payment Setup" at bounding box center [651, 392] width 485 height 45
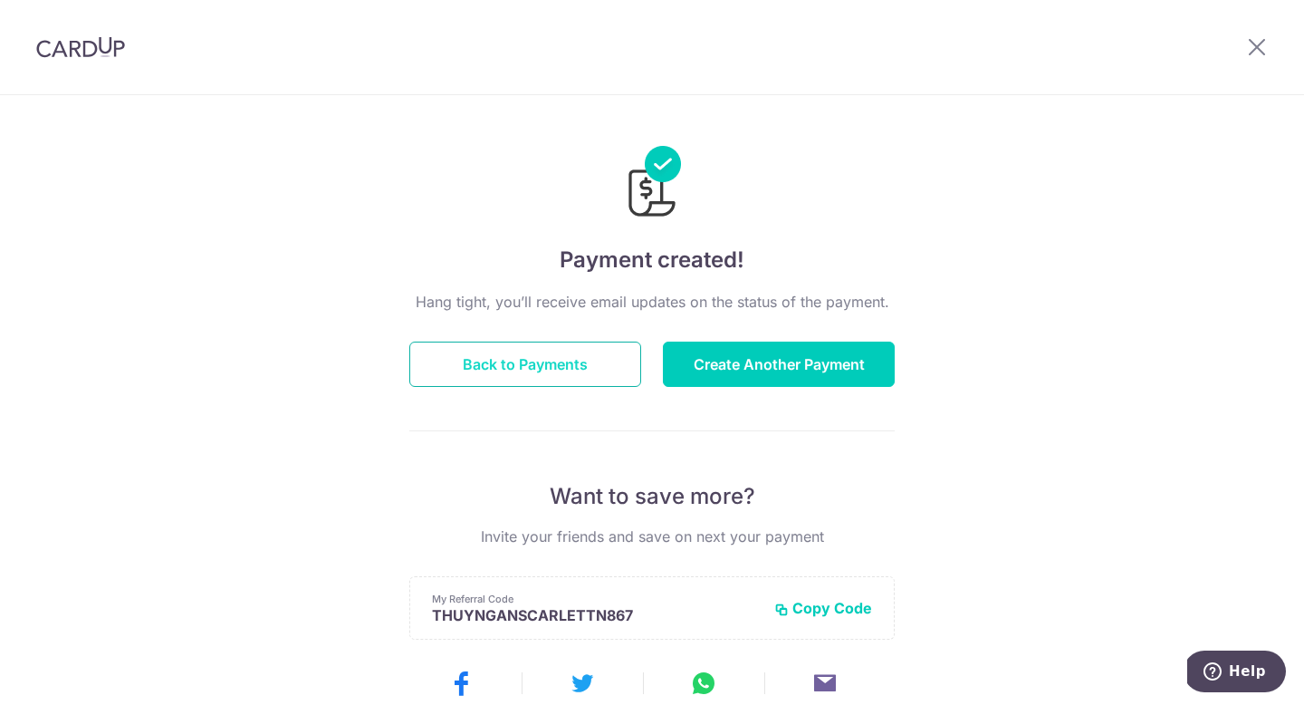
click at [541, 371] on button "Back to Payments" at bounding box center [525, 363] width 232 height 45
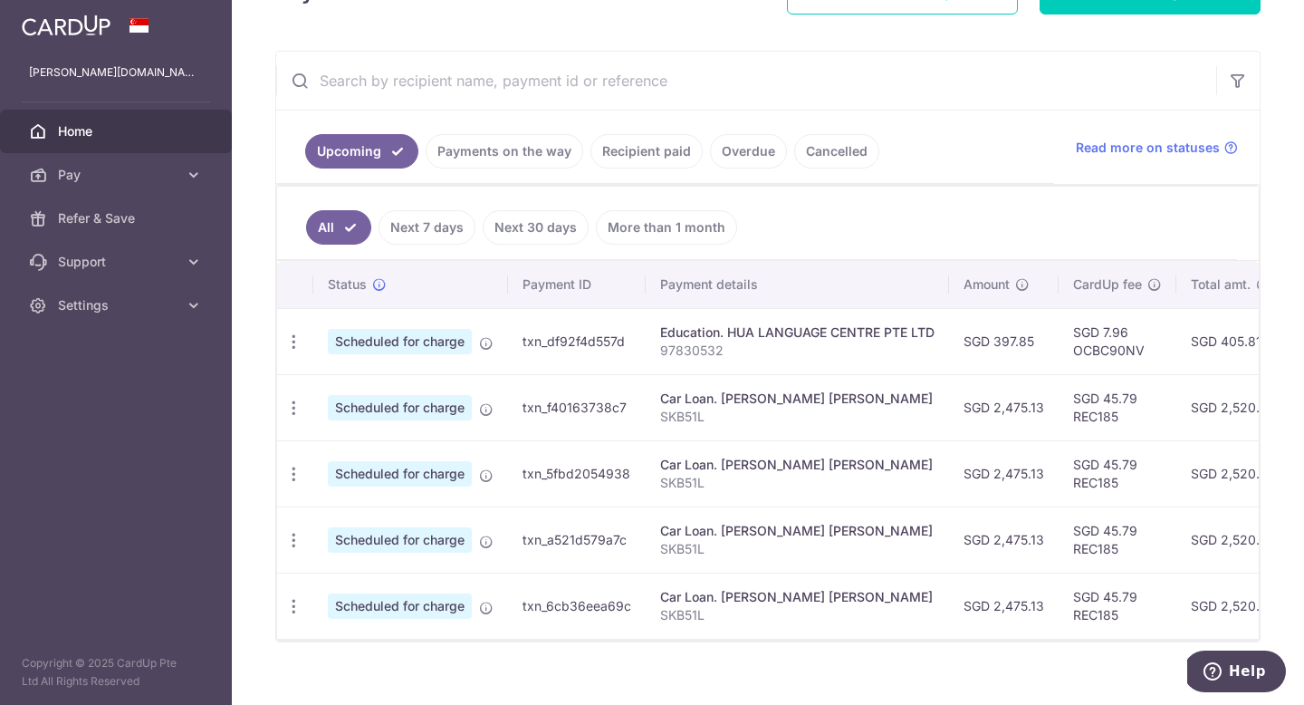
scroll to position [0, 389]
